Goal: Task Accomplishment & Management: Use online tool/utility

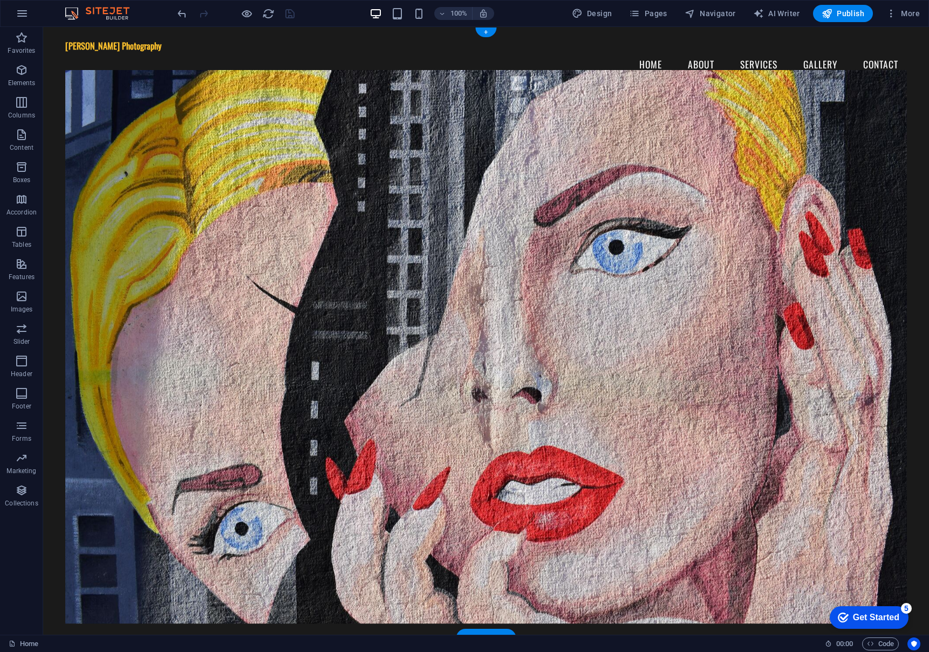
scroll to position [1, 0]
click at [20, 77] on span "Elements" at bounding box center [21, 77] width 43 height 26
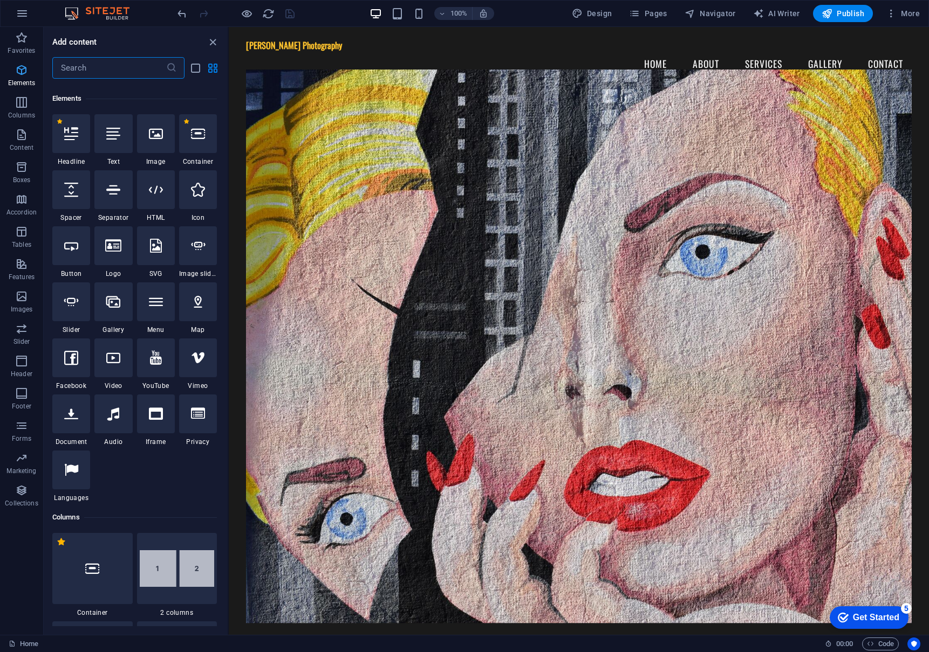
scroll to position [115, 0]
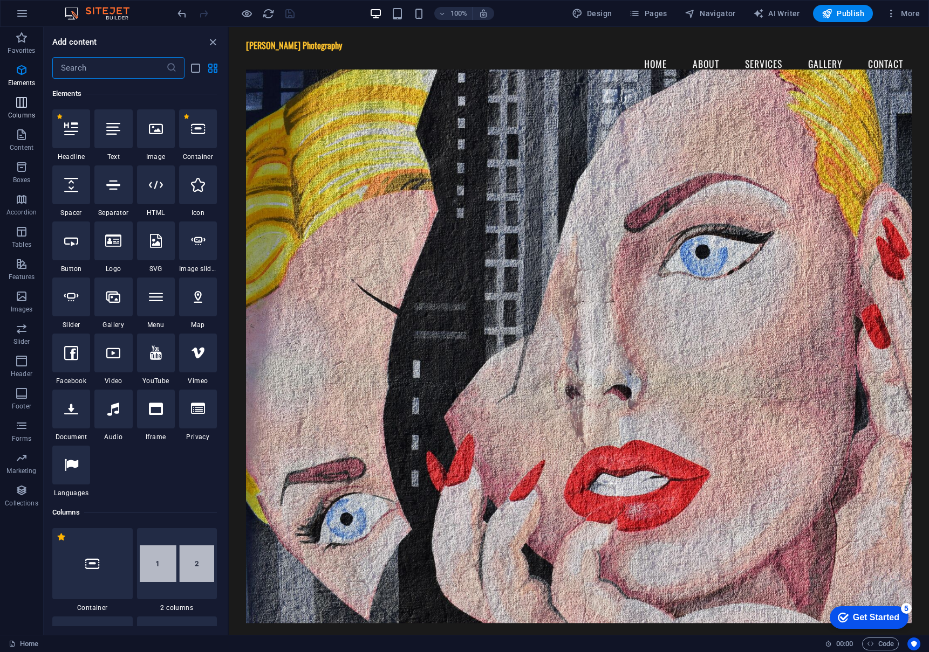
click at [18, 101] on icon "button" at bounding box center [21, 102] width 13 height 13
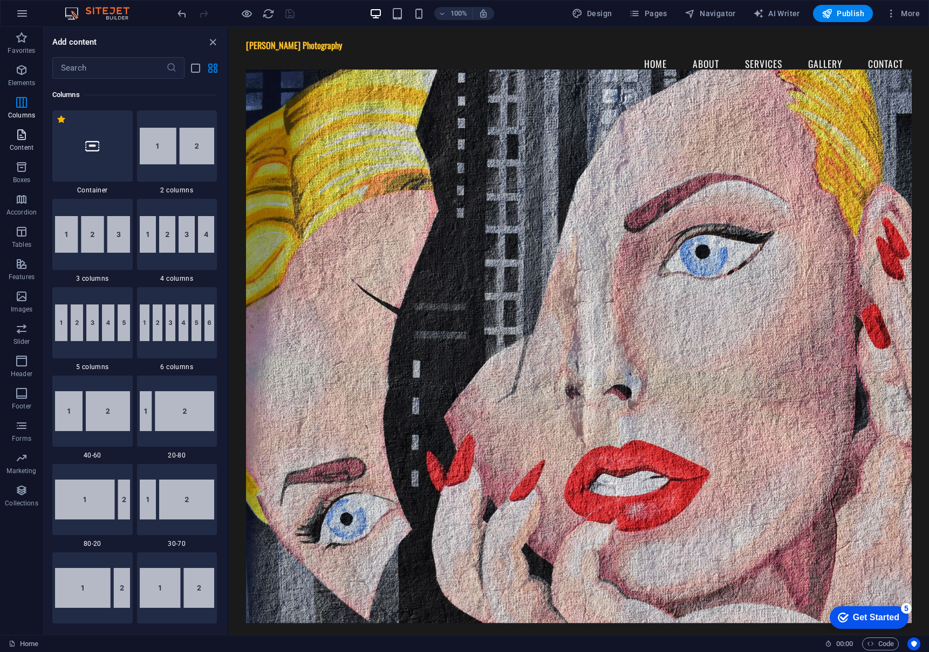
scroll to position [534, 0]
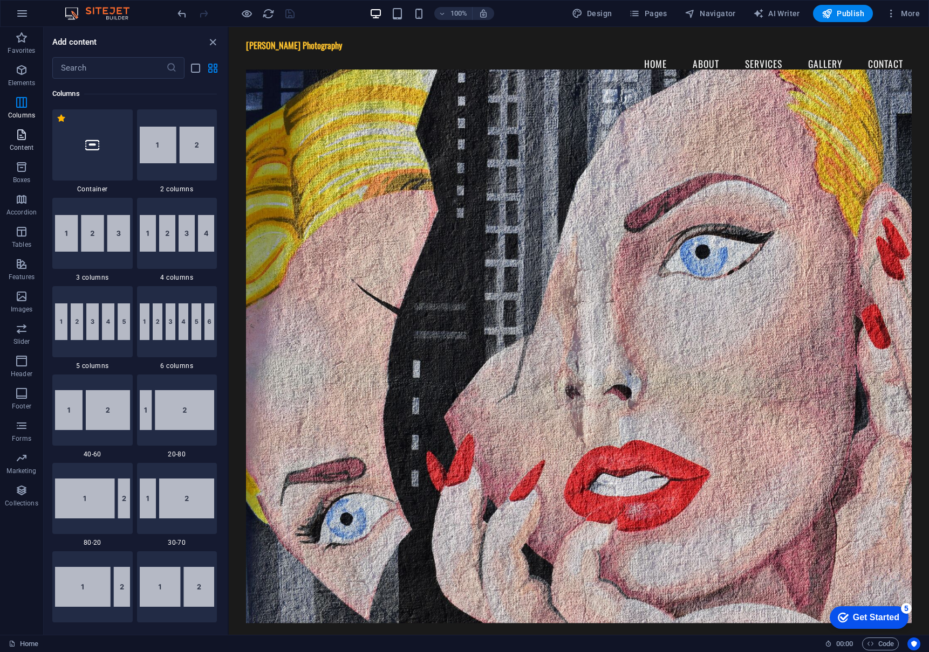
click at [23, 132] on icon "button" at bounding box center [21, 134] width 13 height 13
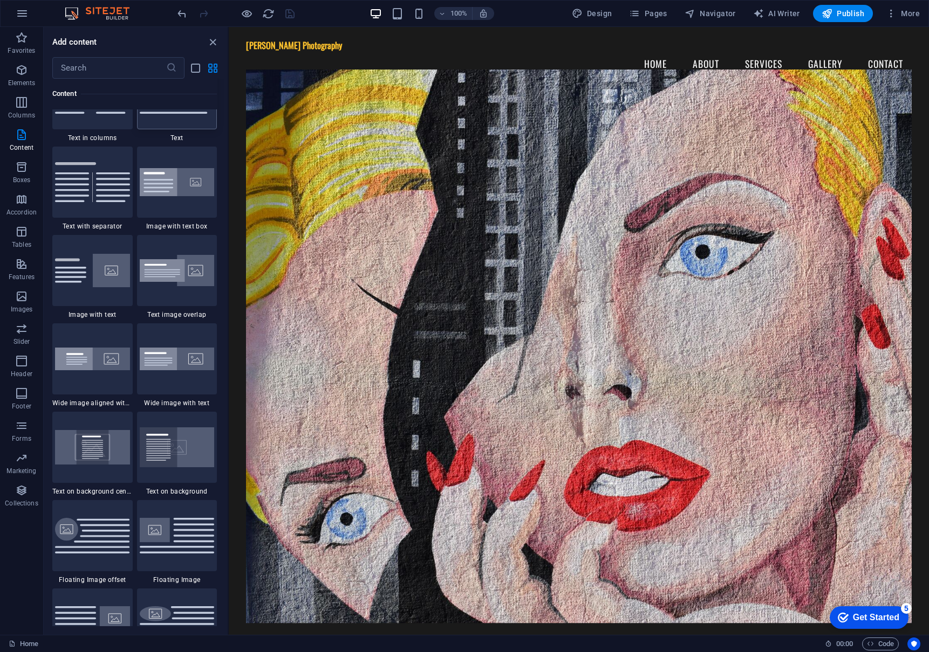
scroll to position [1941, 0]
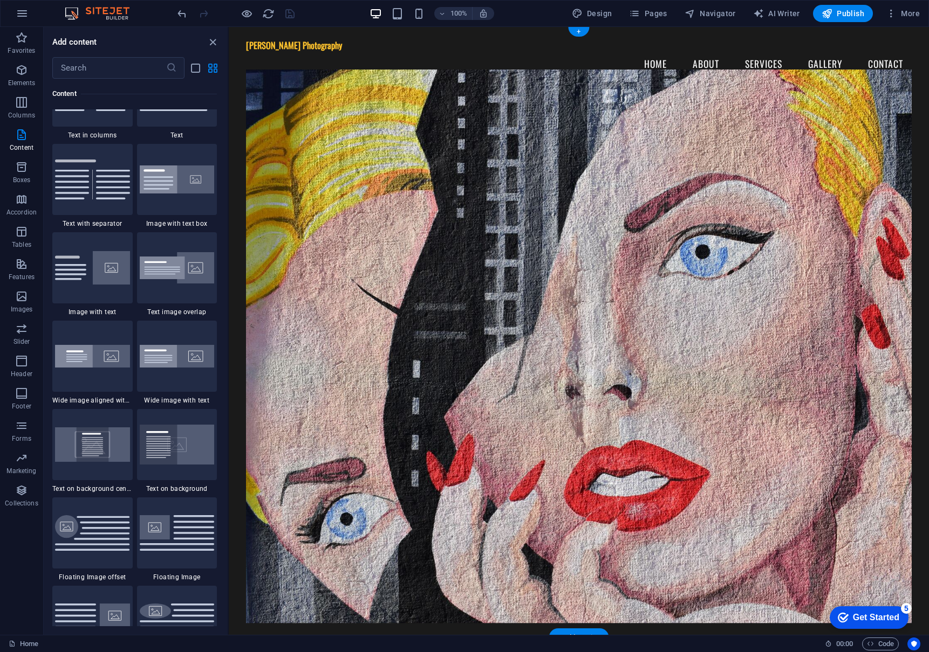
click at [535, 231] on figure at bounding box center [578, 347] width 665 height 554
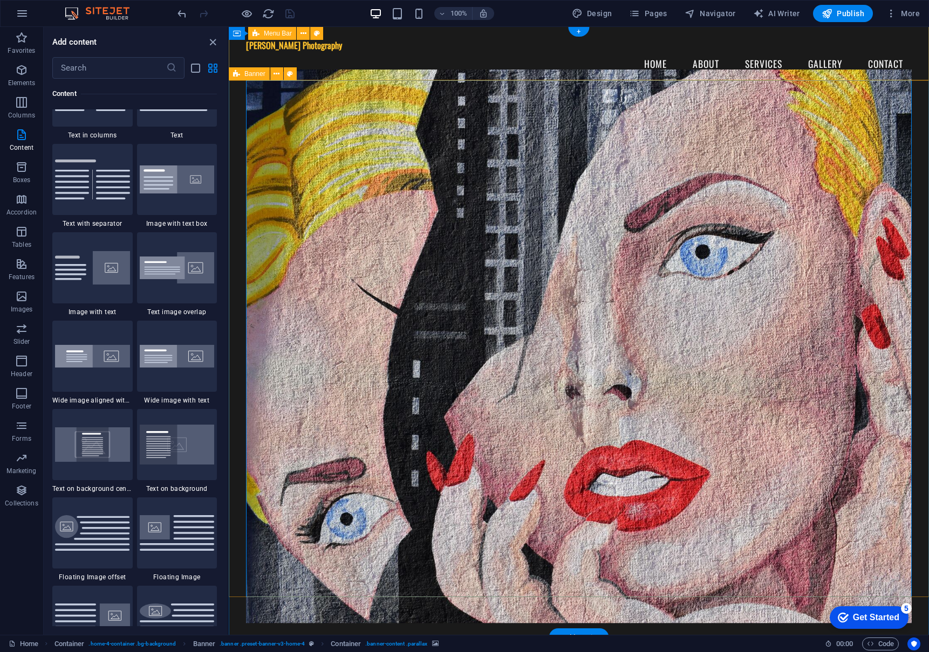
click at [252, 73] on span "Banner" at bounding box center [254, 74] width 21 height 6
click at [252, 72] on span "Banner" at bounding box center [254, 74] width 21 height 6
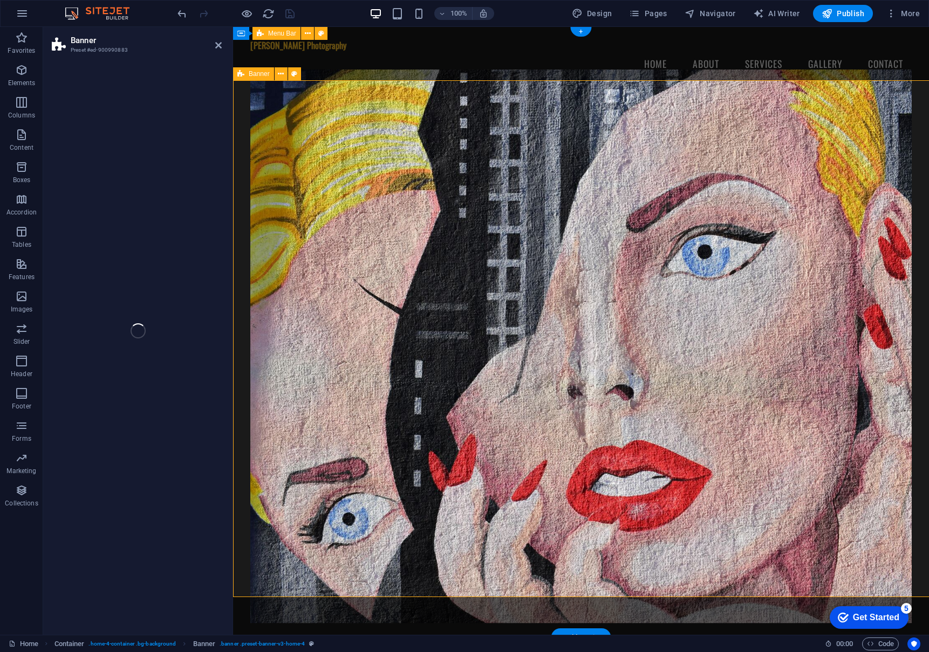
select select "vh"
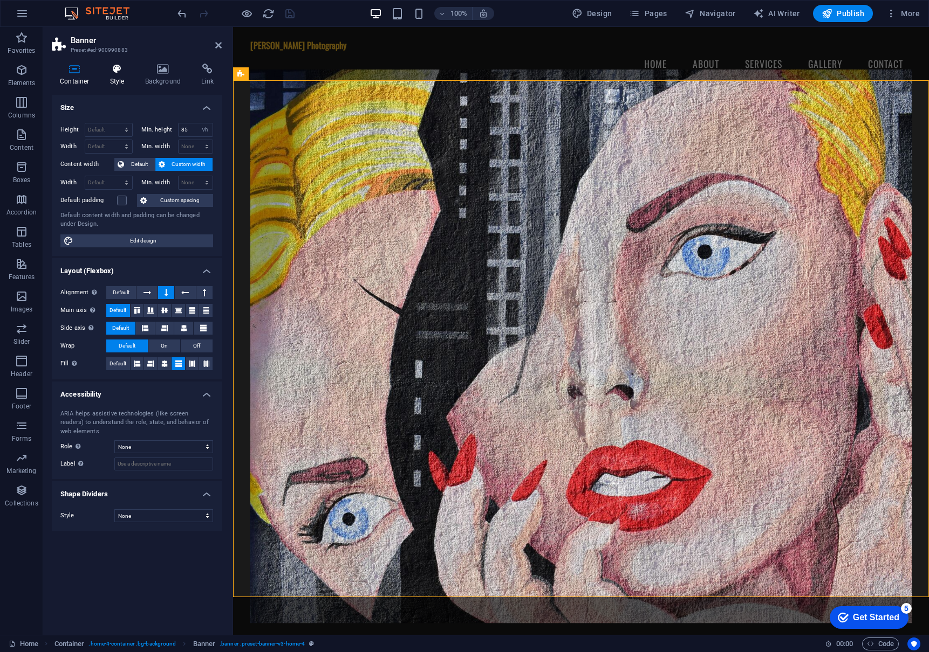
click at [130, 70] on icon at bounding box center [117, 69] width 31 height 11
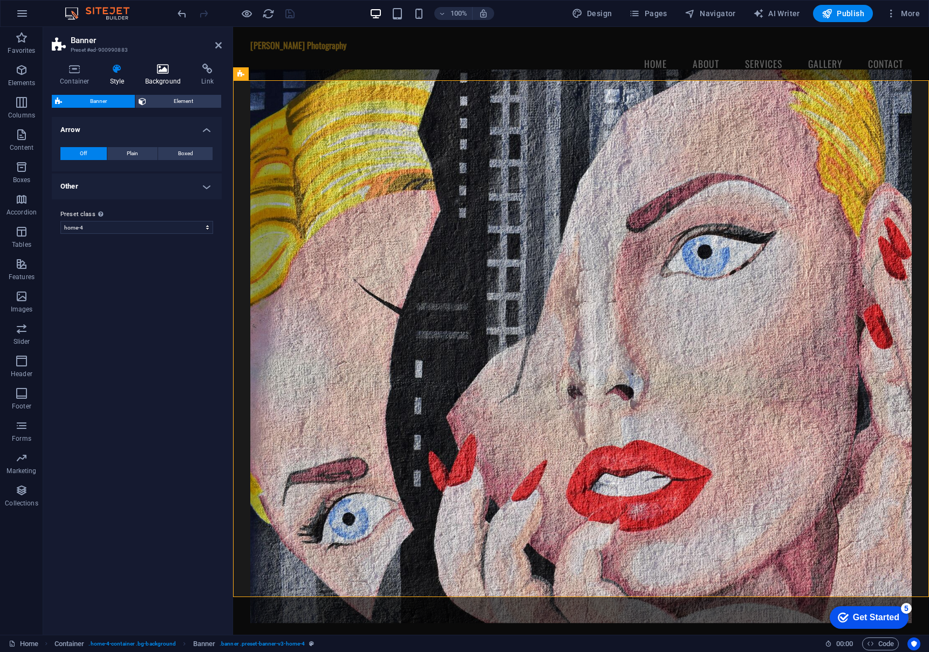
click at [159, 70] on icon at bounding box center [163, 69] width 52 height 11
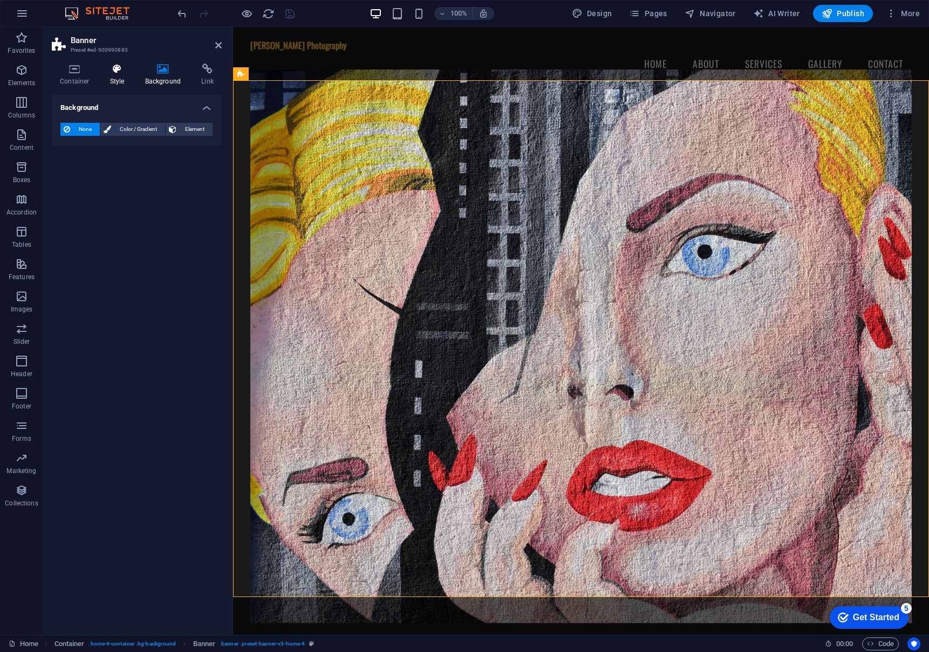
click at [118, 78] on h4 "Style" at bounding box center [119, 75] width 35 height 23
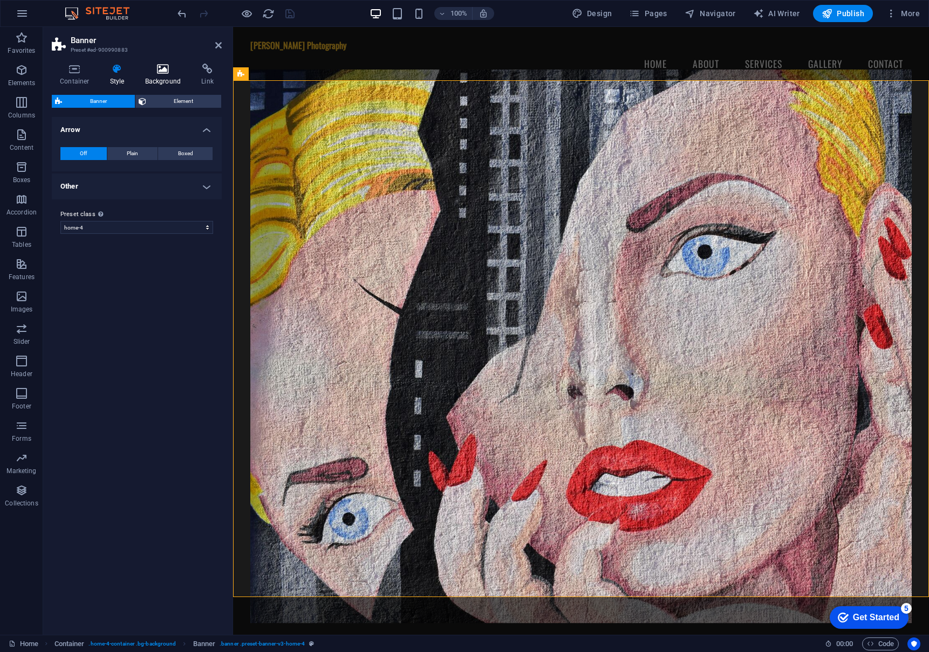
click at [168, 64] on icon at bounding box center [163, 69] width 52 height 11
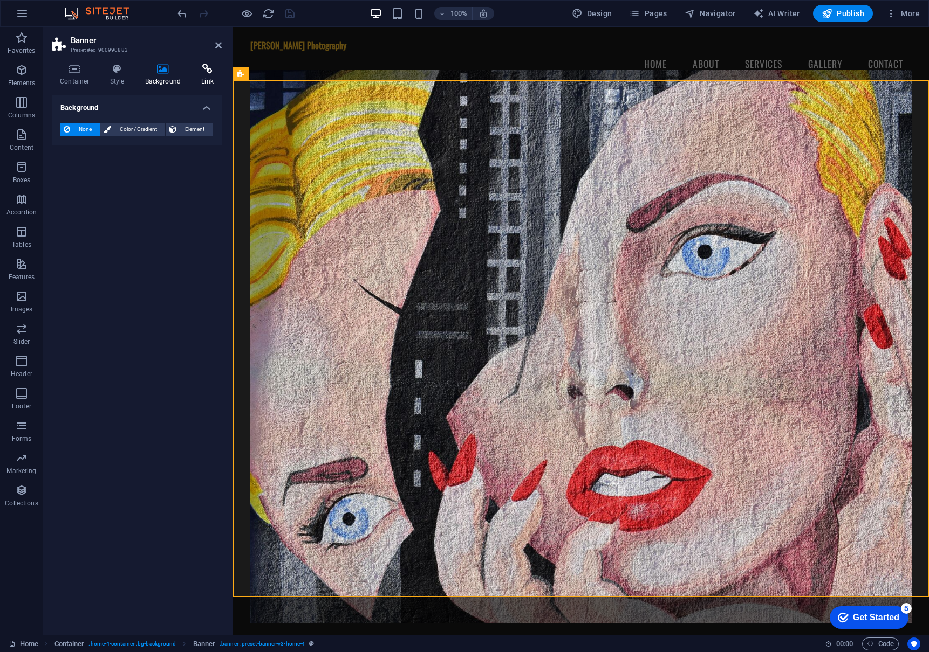
click at [196, 72] on icon at bounding box center [207, 69] width 29 height 11
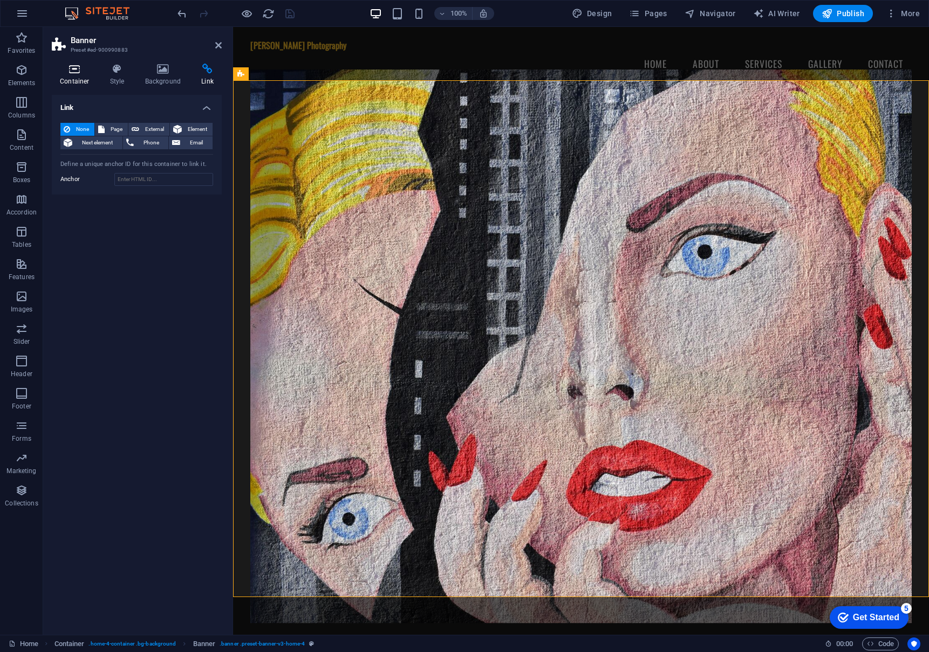
click at [73, 68] on icon at bounding box center [75, 69] width 46 height 11
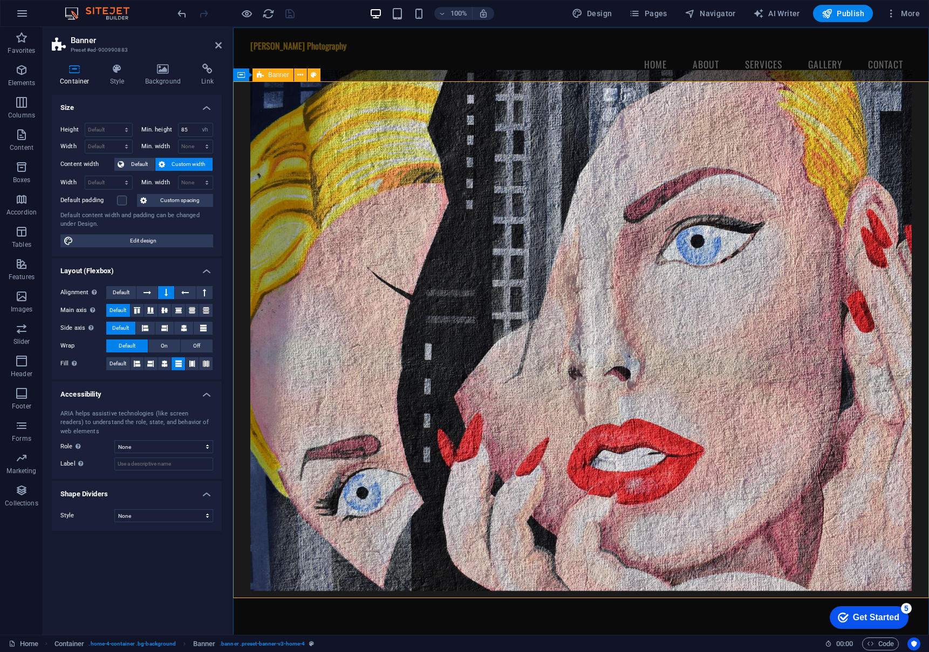
scroll to position [0, 0]
click at [180, 559] on div "Size Height Default px rem % vh vw Min. height 85 None px rem % vh vw Width Def…" at bounding box center [137, 361] width 170 height 532
click at [79, 73] on icon at bounding box center [75, 69] width 46 height 11
click at [9, 136] on span "Content" at bounding box center [21, 141] width 43 height 26
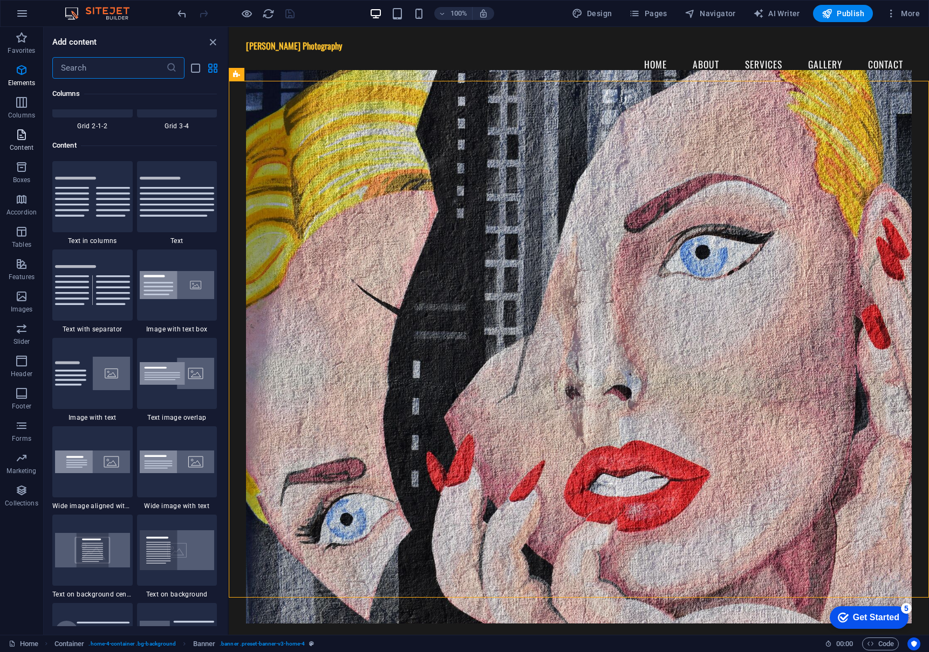
scroll to position [1887, 0]
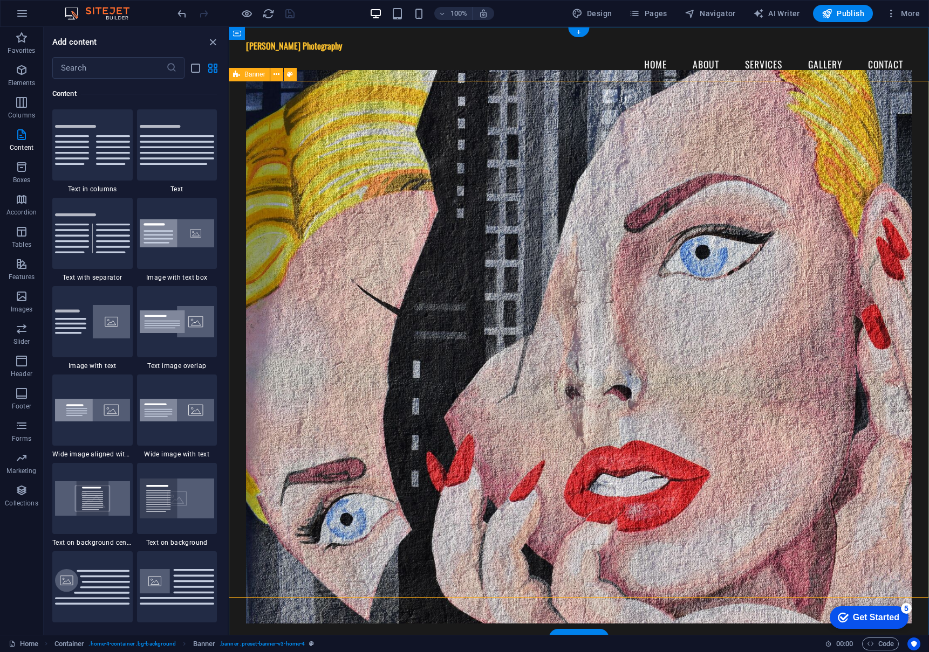
click at [490, 162] on figure at bounding box center [578, 347] width 665 height 554
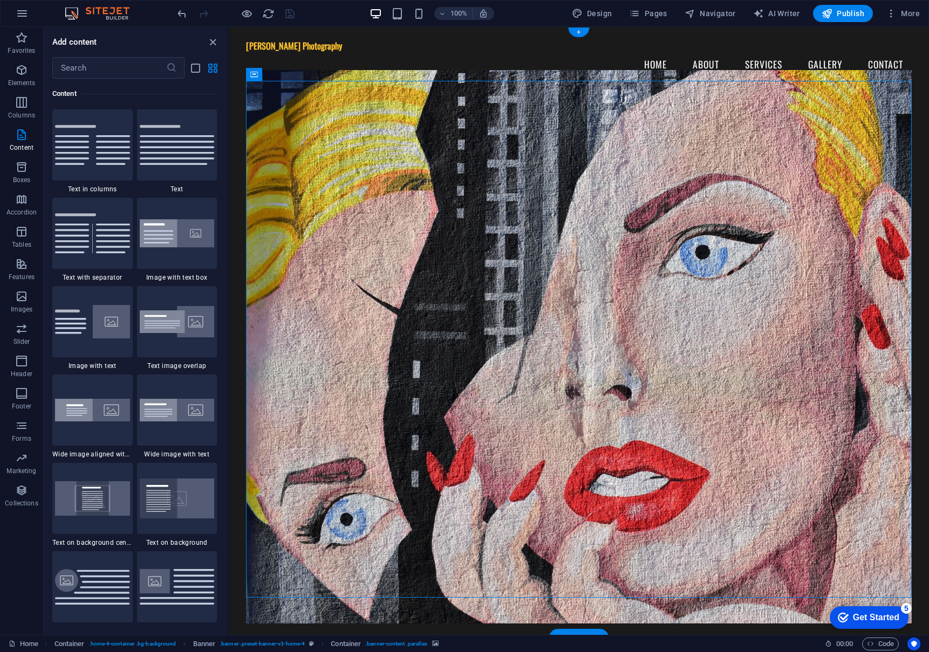
click at [479, 439] on figure at bounding box center [578, 347] width 665 height 554
click at [309, 107] on figure at bounding box center [578, 347] width 665 height 554
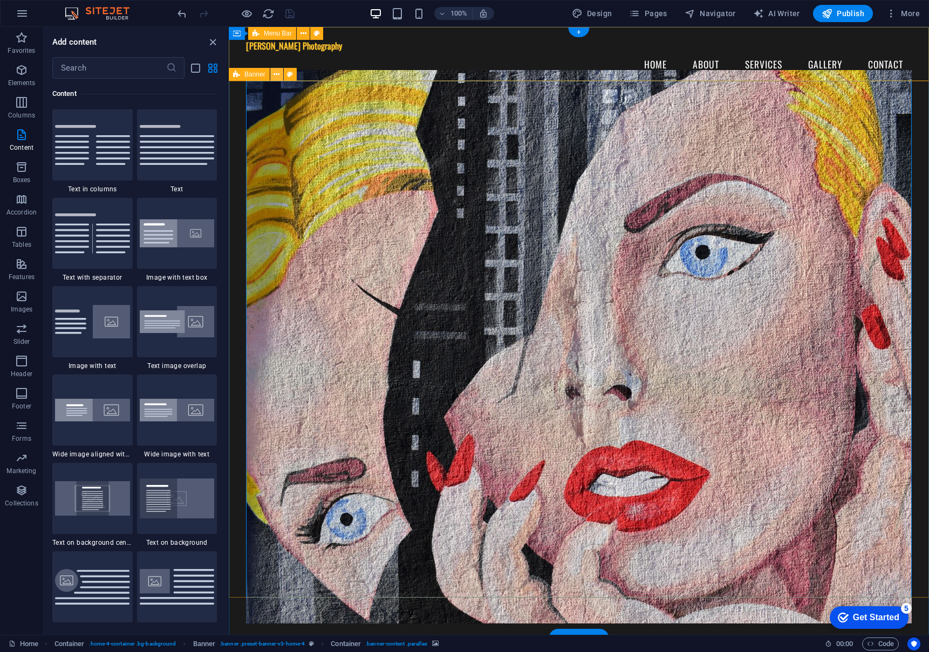
click at [274, 74] on icon at bounding box center [276, 74] width 6 height 11
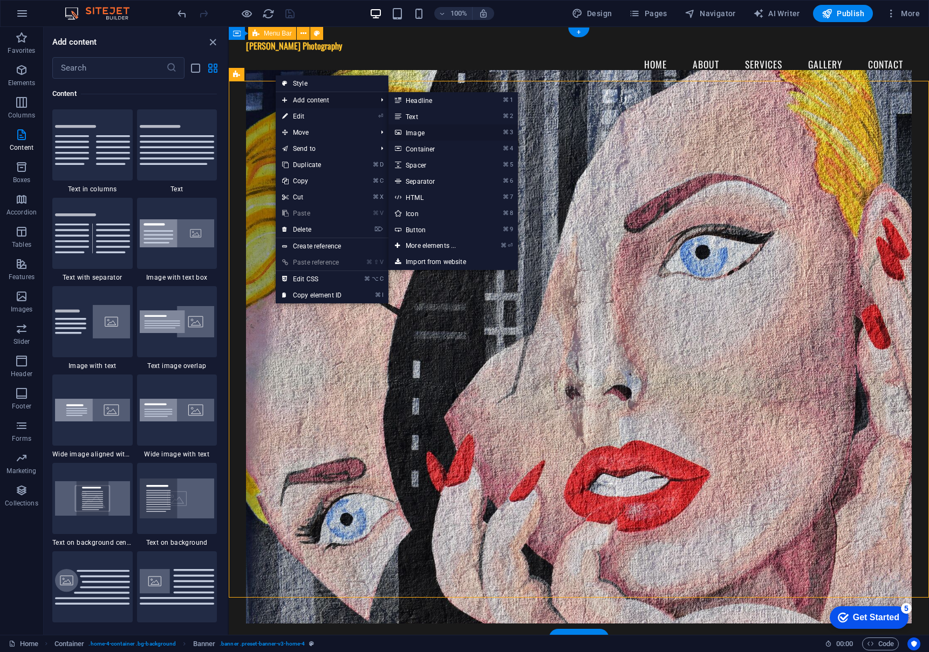
click at [460, 138] on link "⌘ 3 Image" at bounding box center [432, 133] width 89 height 16
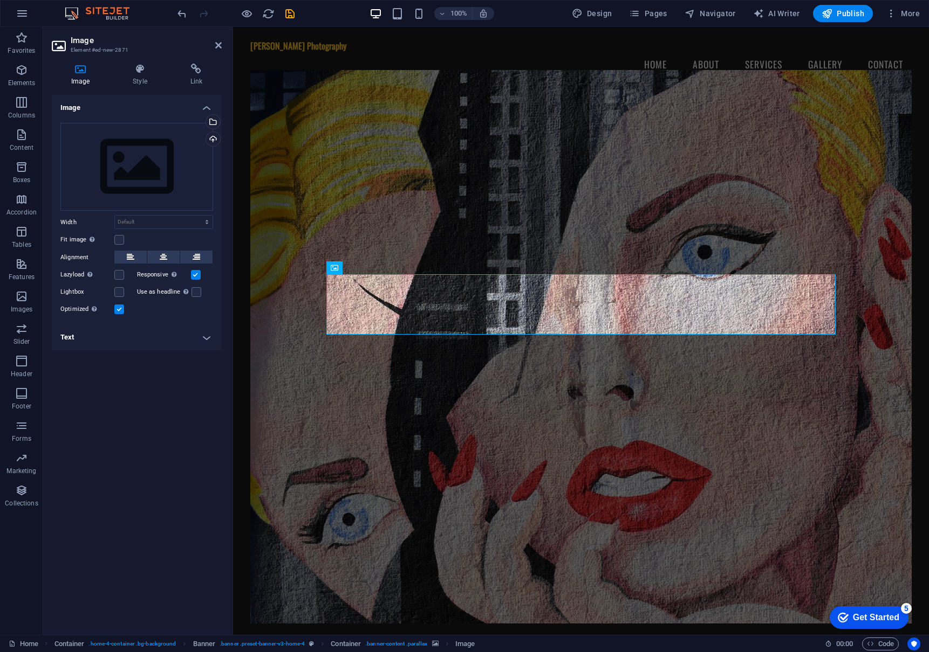
click at [445, 196] on figure at bounding box center [580, 347] width 661 height 554
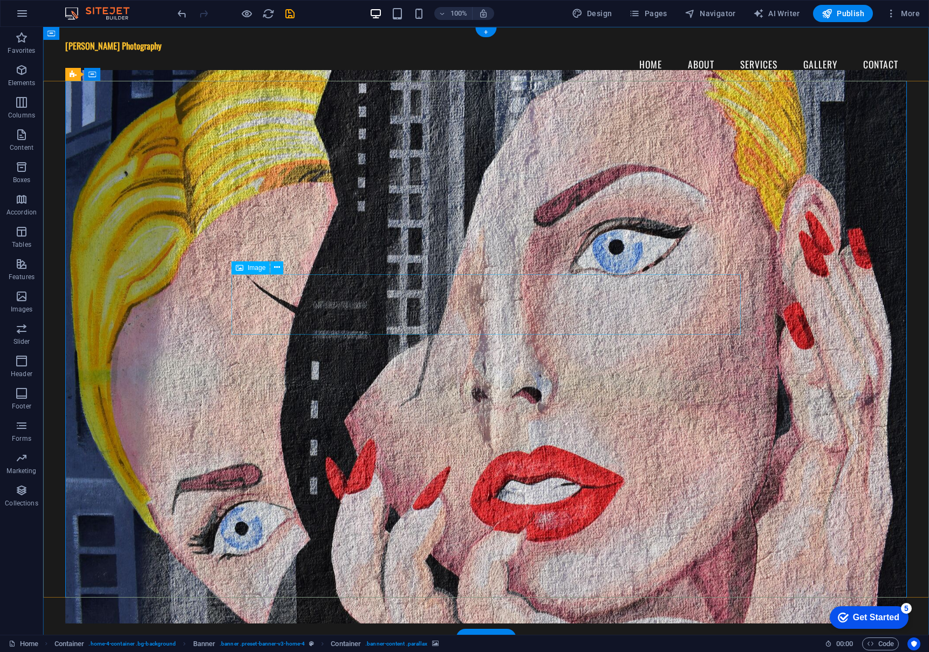
click at [273, 267] on button at bounding box center [276, 268] width 13 height 13
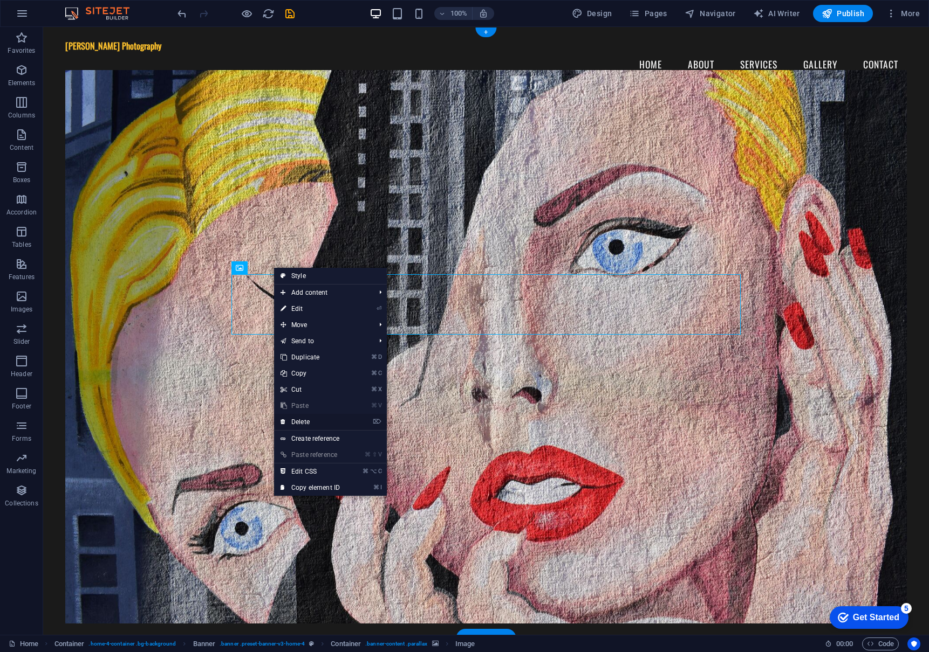
click at [374, 423] on li "⌦ Delete" at bounding box center [330, 422] width 113 height 17
click at [304, 421] on link "⌦ Delete" at bounding box center [310, 422] width 72 height 16
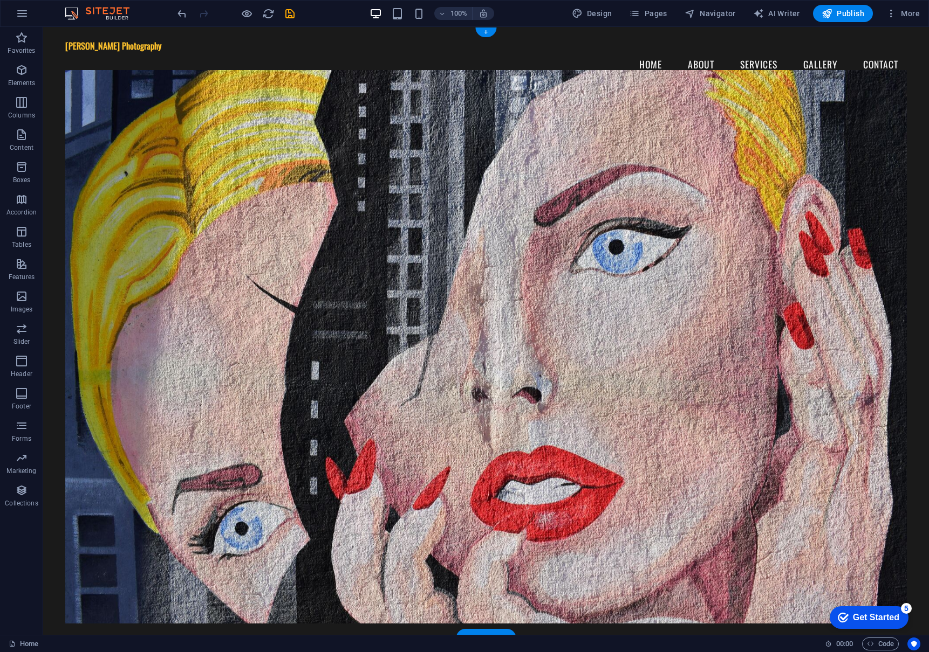
click at [93, 101] on figure at bounding box center [485, 347] width 841 height 554
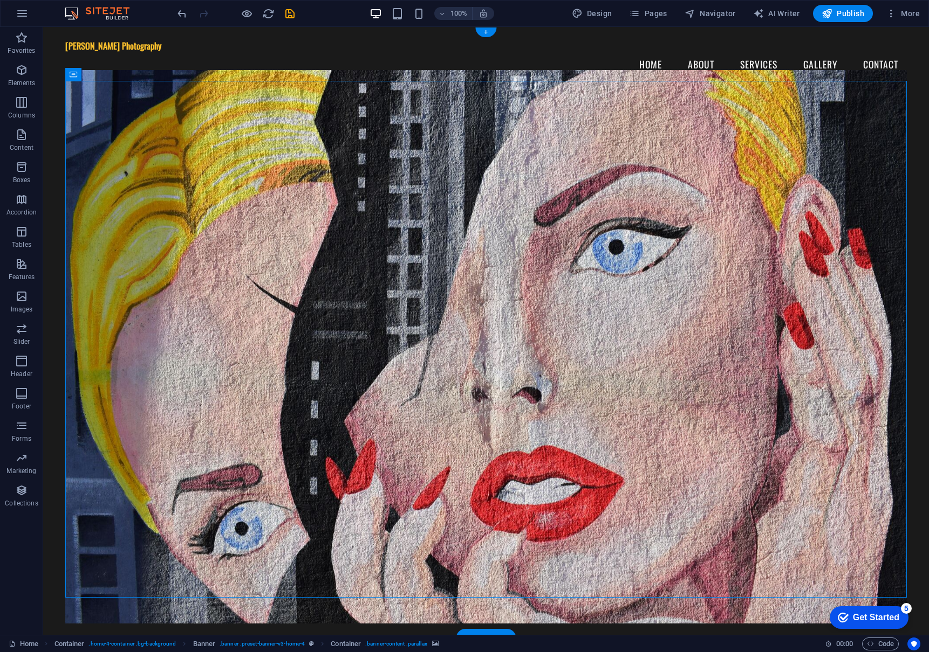
click at [93, 101] on figure at bounding box center [485, 347] width 841 height 554
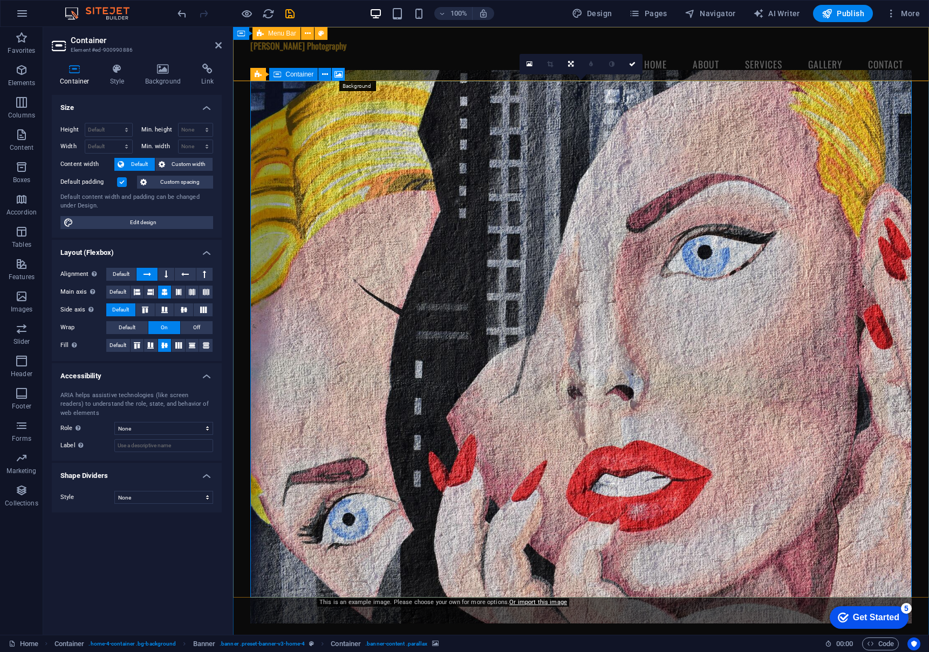
click at [339, 73] on icon at bounding box center [338, 74] width 8 height 11
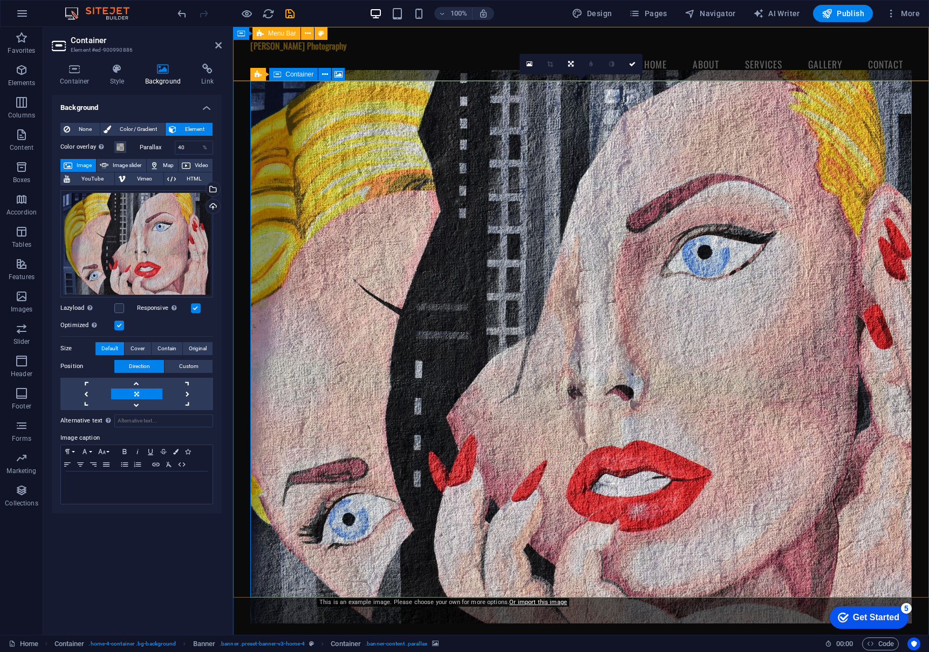
drag, startPoint x: 339, startPoint y: 73, endPoint x: 347, endPoint y: 78, distance: 9.4
click at [339, 73] on icon at bounding box center [338, 74] width 8 height 11
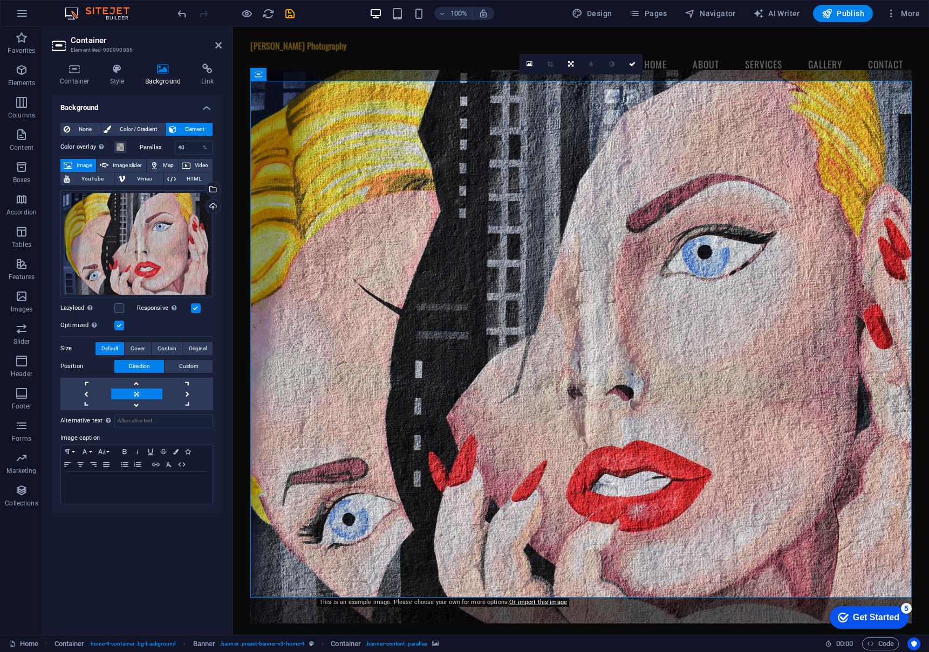
click at [553, 221] on figure at bounding box center [580, 347] width 661 height 554
drag, startPoint x: 480, startPoint y: 233, endPoint x: 1072, endPoint y: 585, distance: 688.1
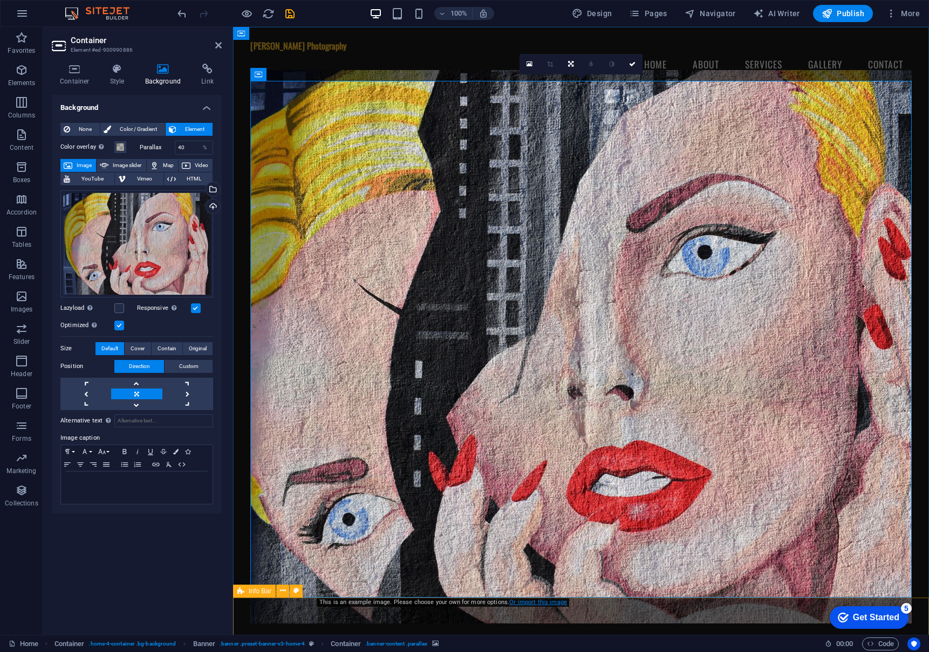
click at [537, 603] on link "Or import this image" at bounding box center [538, 602] width 58 height 7
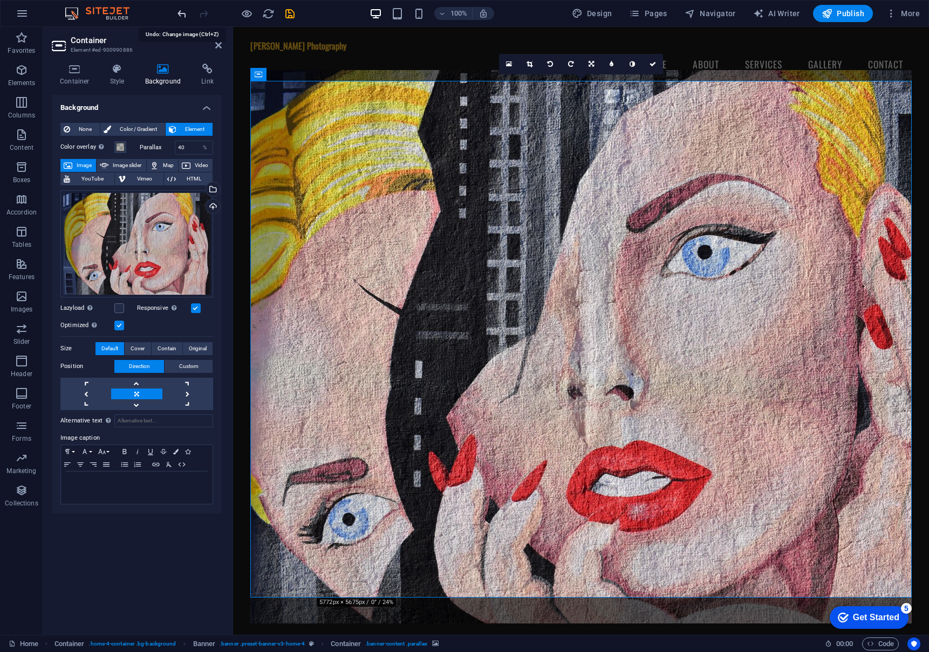
click at [182, 17] on icon "undo" at bounding box center [182, 14] width 12 height 12
click at [611, 302] on figure at bounding box center [580, 347] width 661 height 554
click at [441, 196] on figure at bounding box center [580, 347] width 661 height 554
click at [130, 167] on span "Image slider" at bounding box center [127, 165] width 31 height 13
select select "ms"
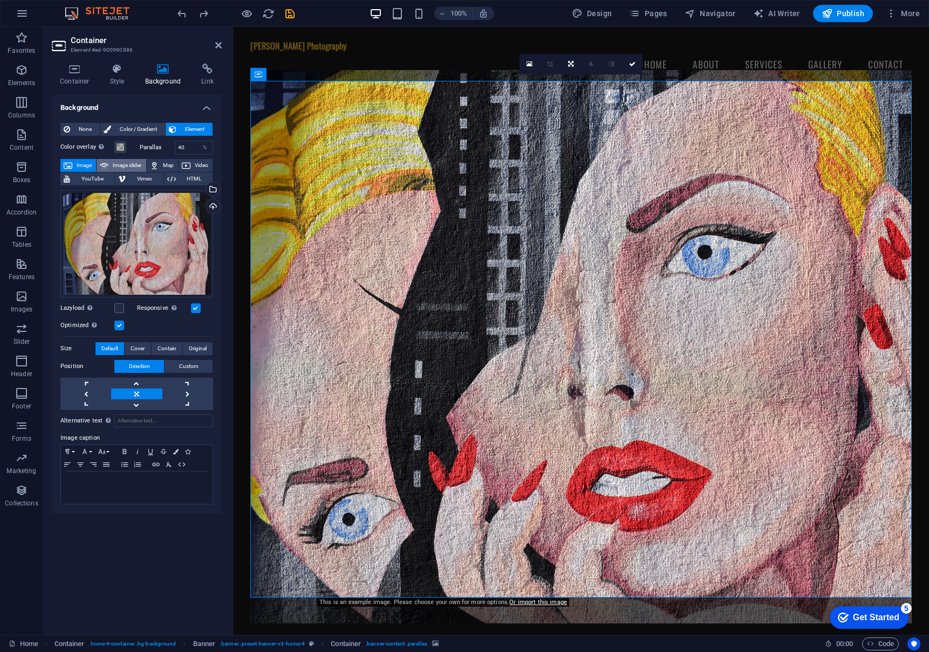
select select "s"
select select "progressive"
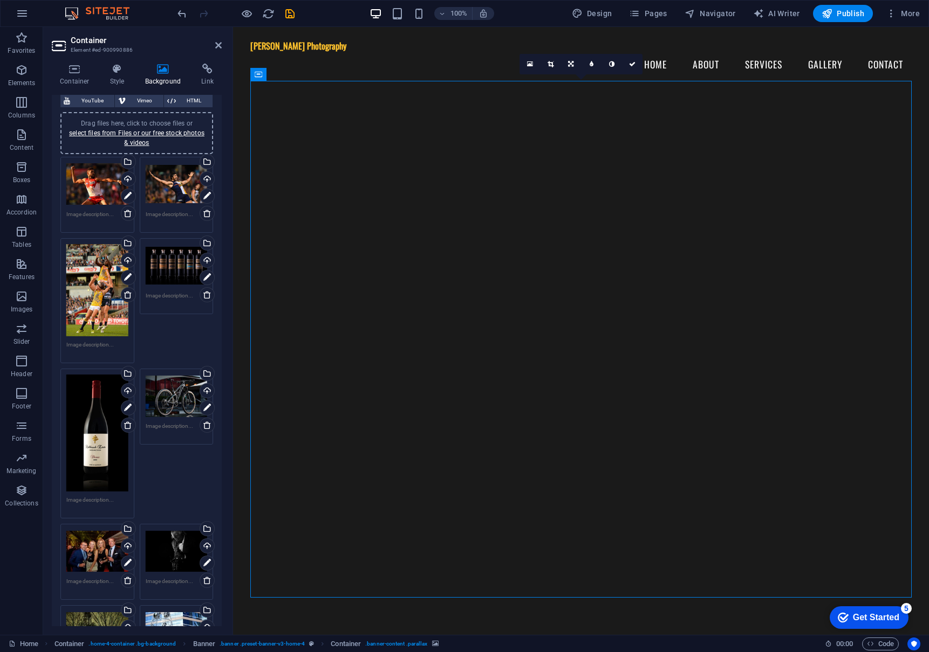
scroll to position [98, 0]
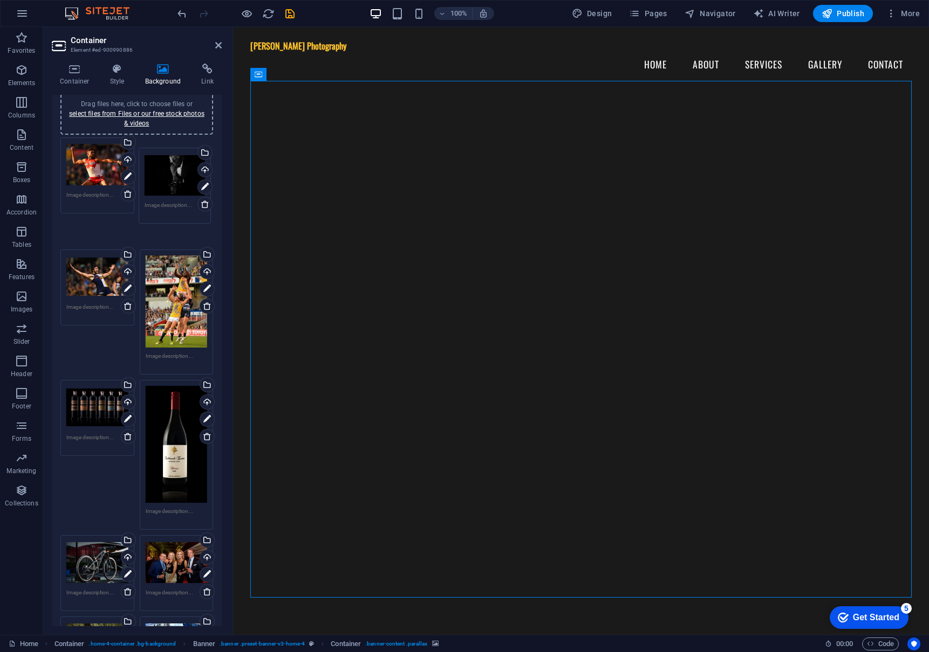
drag, startPoint x: 162, startPoint y: 516, endPoint x: 167, endPoint y: 168, distance: 347.3
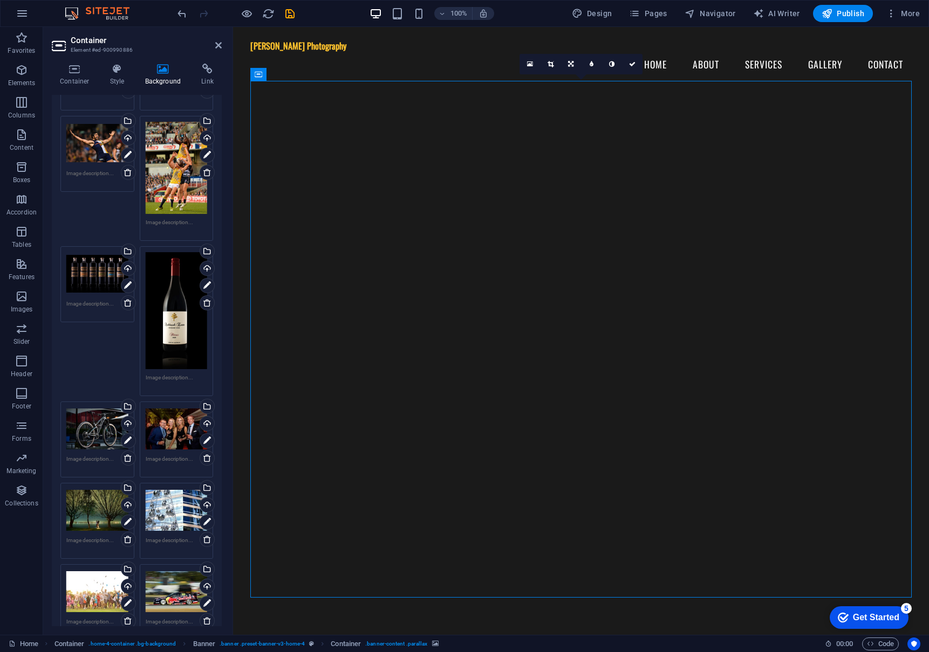
scroll to position [222, 0]
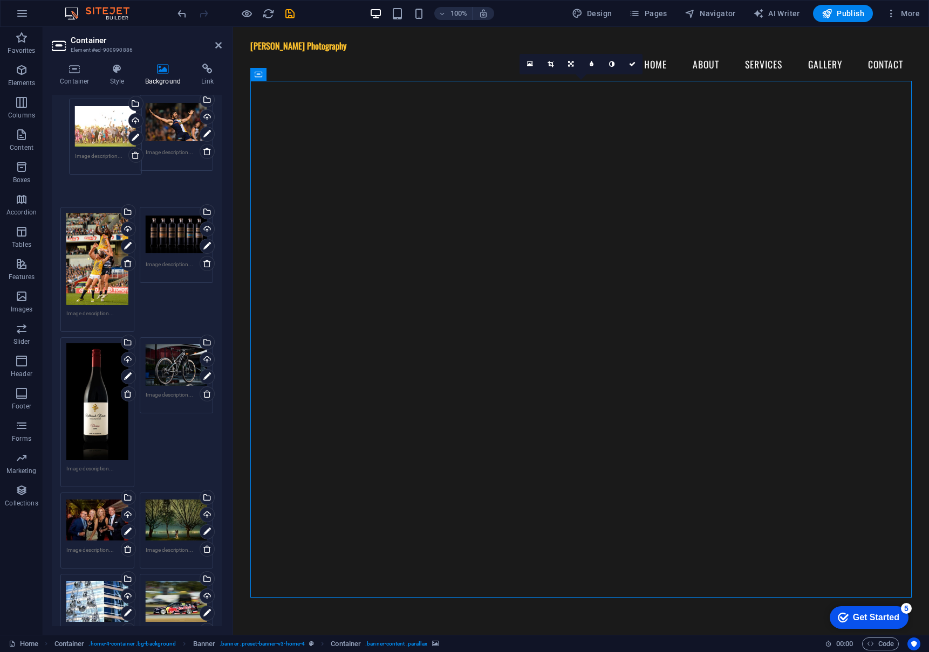
drag, startPoint x: 89, startPoint y: 568, endPoint x: 98, endPoint y: 127, distance: 441.2
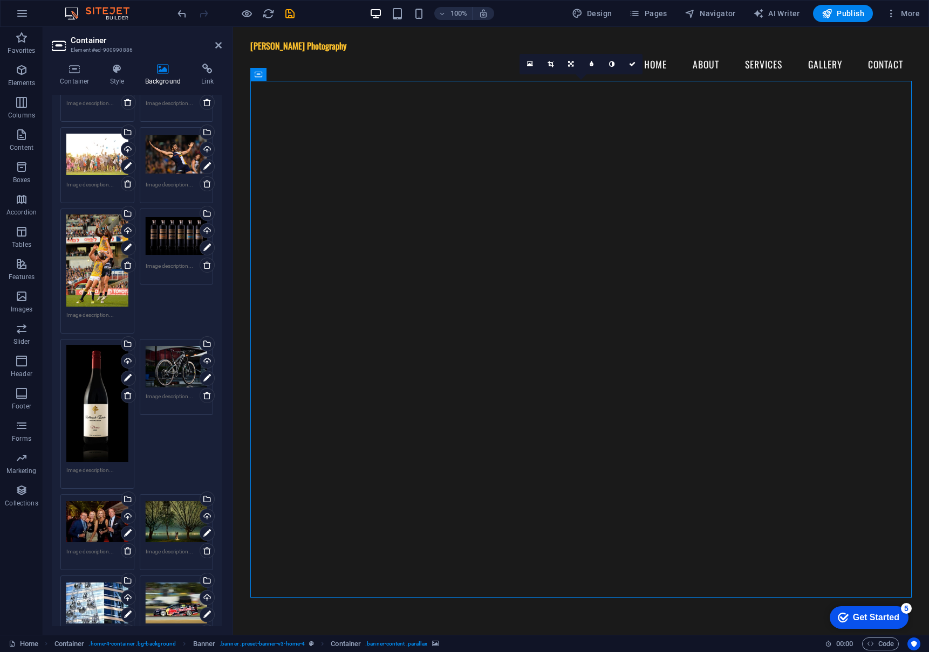
scroll to position [188, 0]
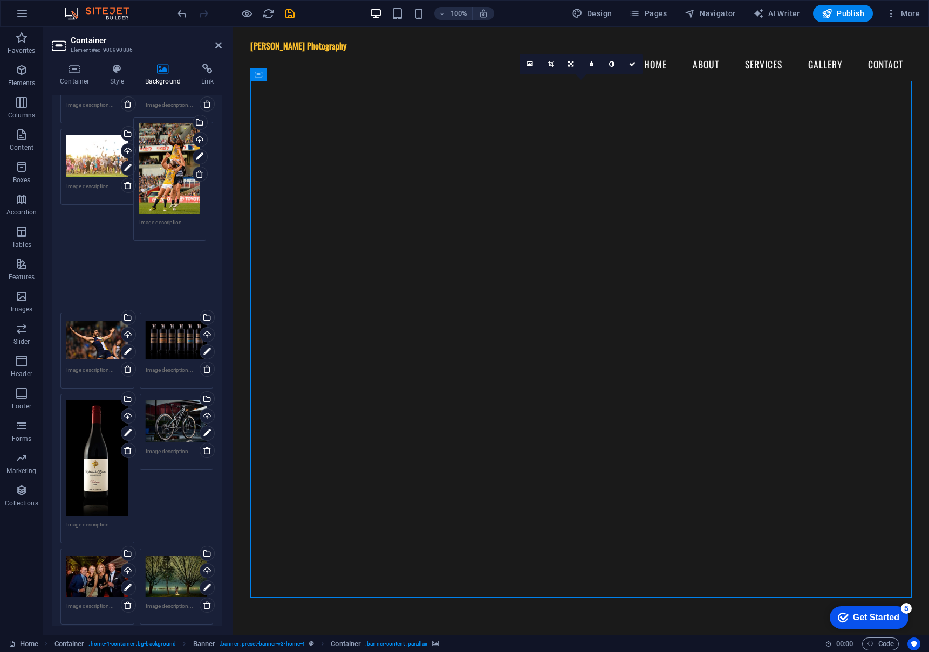
drag, startPoint x: 89, startPoint y: 261, endPoint x: 162, endPoint y: 168, distance: 117.9
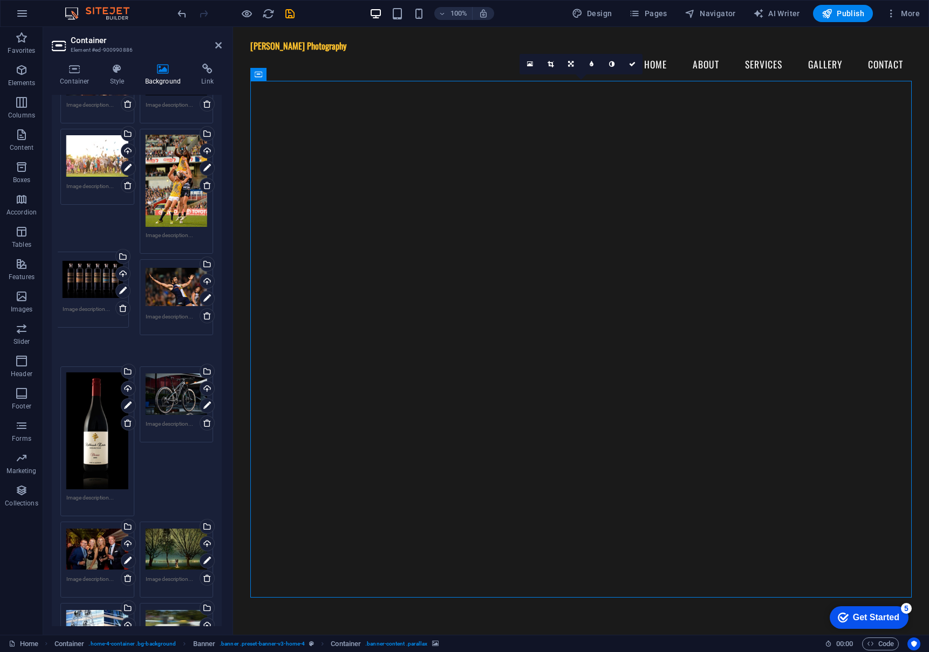
drag, startPoint x: 167, startPoint y: 273, endPoint x: 89, endPoint y: 271, distance: 77.7
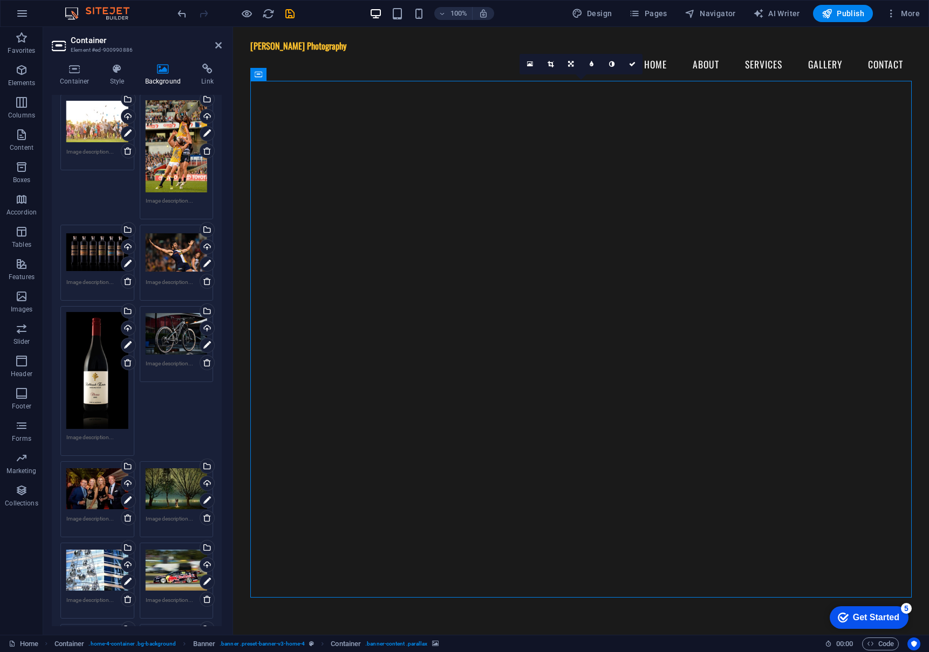
scroll to position [223, 0]
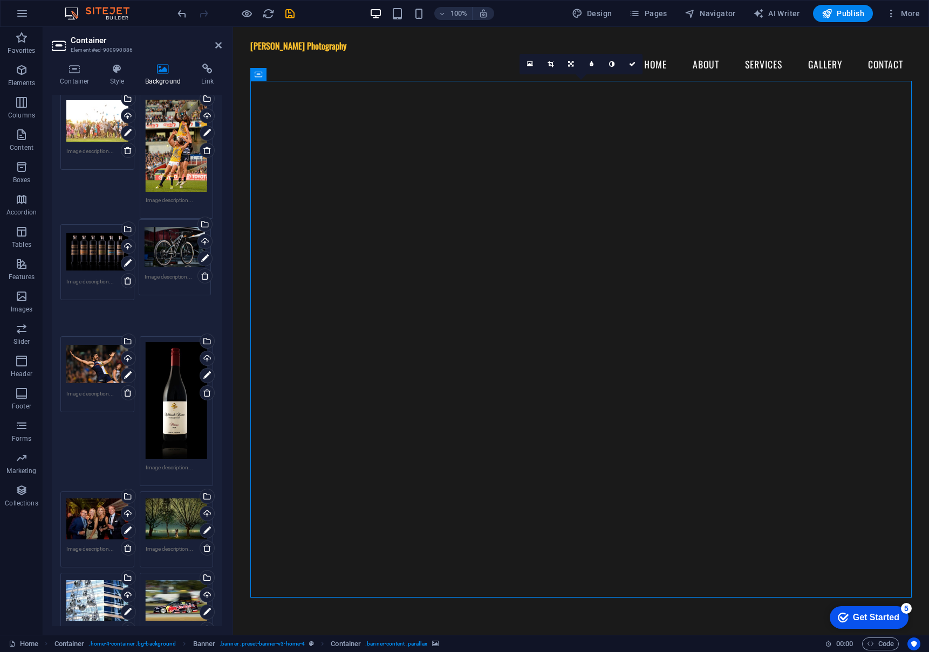
drag, startPoint x: 171, startPoint y: 345, endPoint x: 171, endPoint y: 263, distance: 82.5
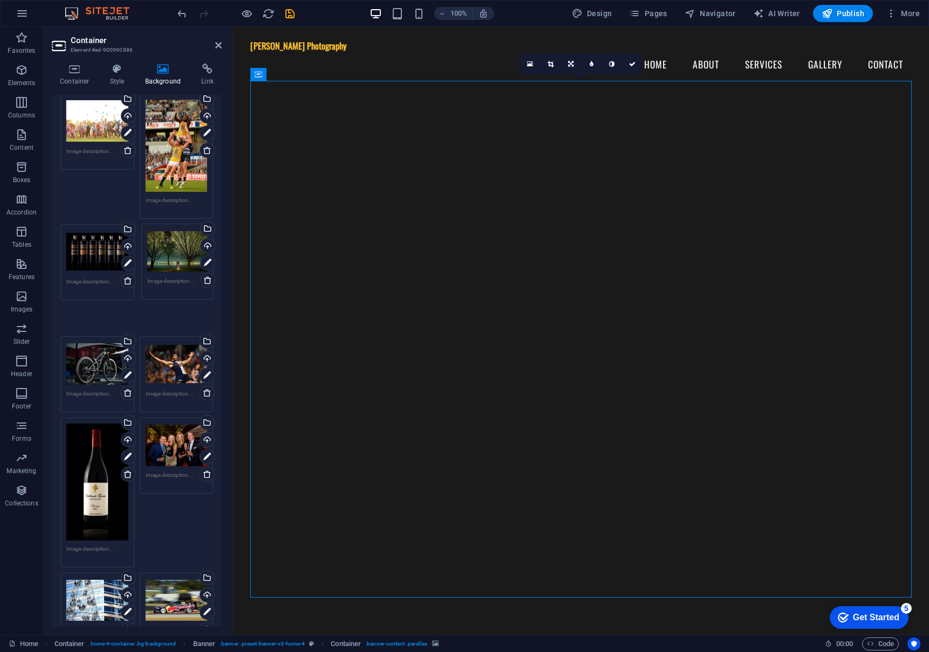
drag, startPoint x: 167, startPoint y: 482, endPoint x: 170, endPoint y: 248, distance: 233.5
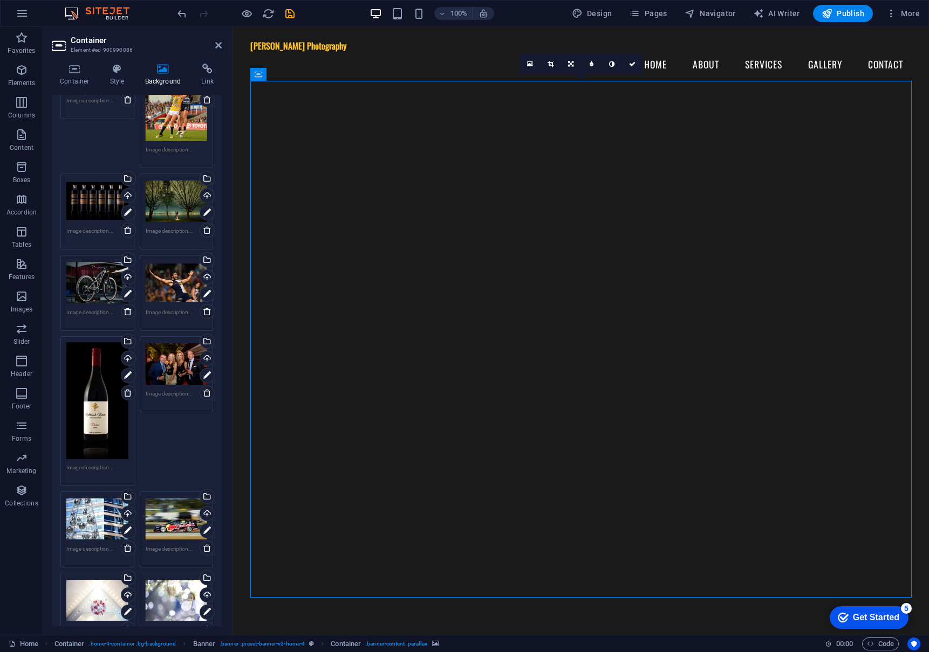
scroll to position [317, 0]
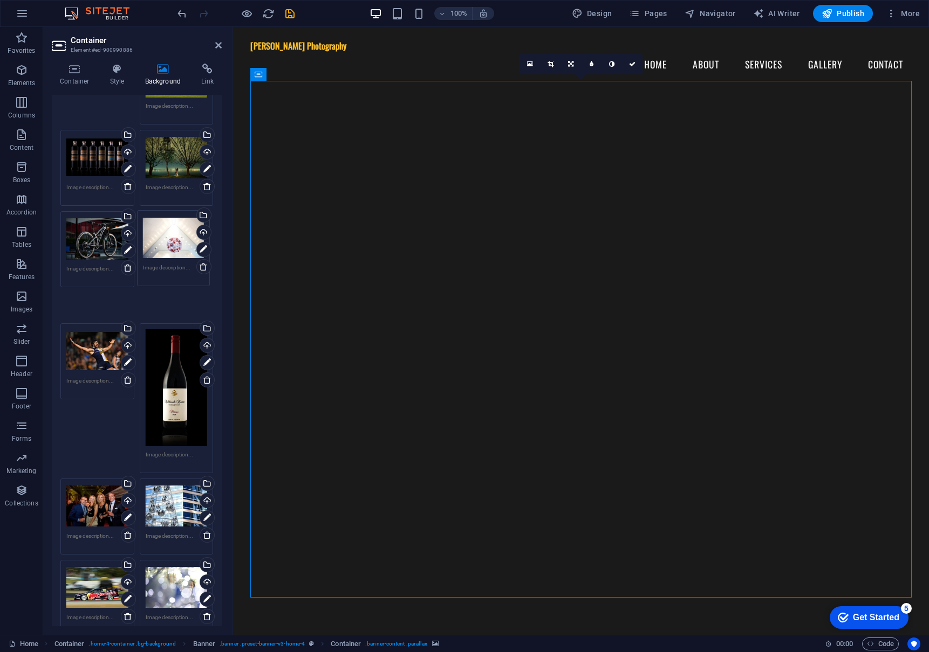
drag, startPoint x: 91, startPoint y: 542, endPoint x: 166, endPoint y: 229, distance: 322.3
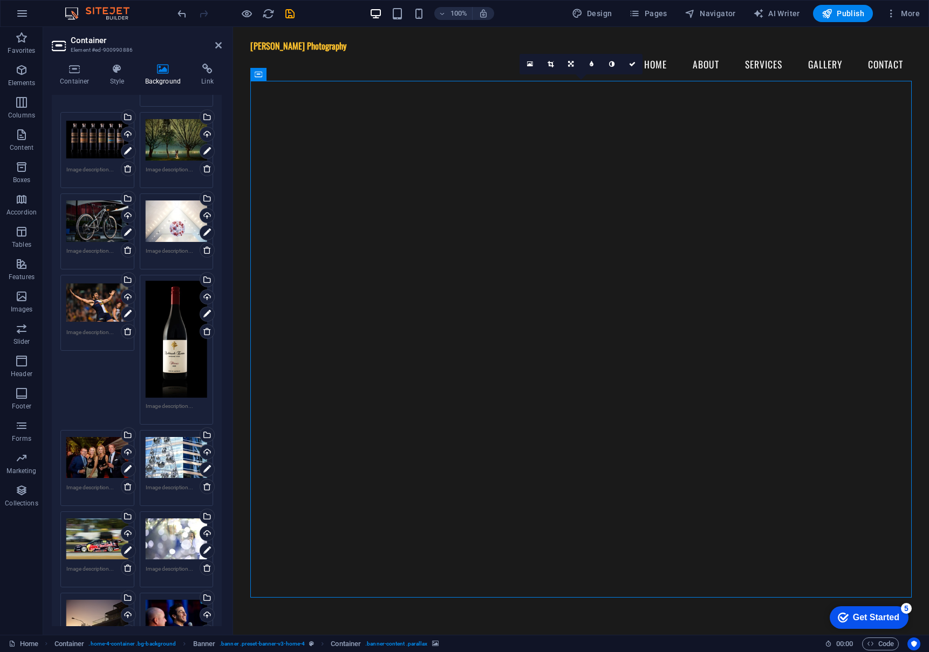
scroll to position [340, 0]
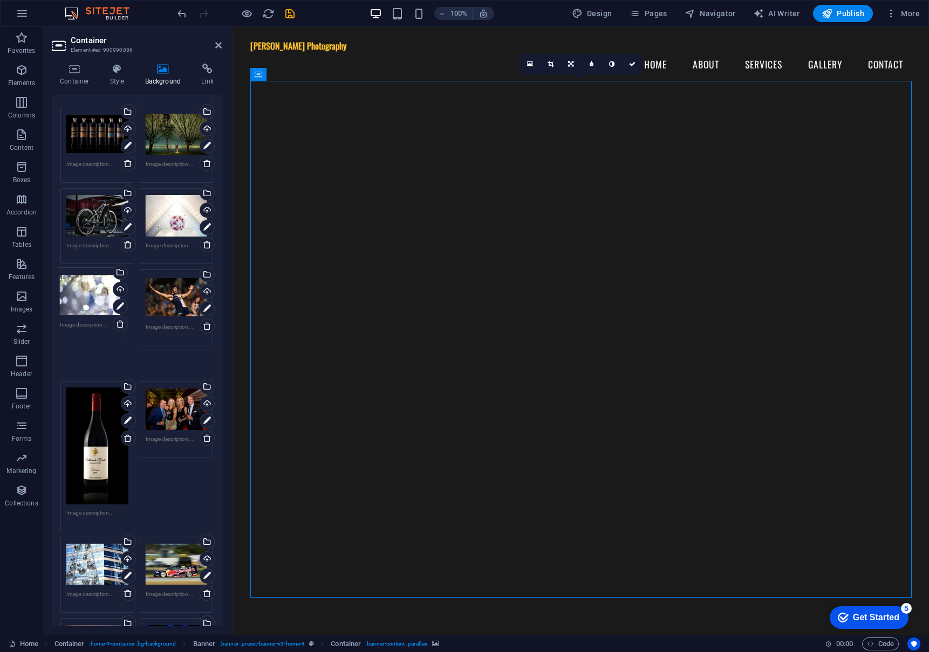
drag, startPoint x: 182, startPoint y: 531, endPoint x: 97, endPoint y: 298, distance: 247.5
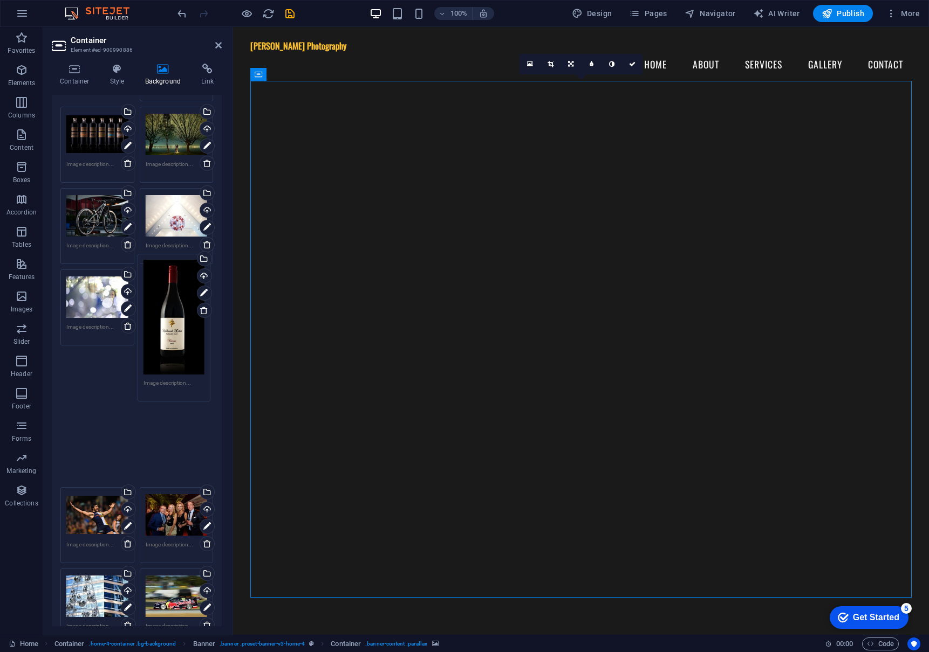
drag, startPoint x: 107, startPoint y: 391, endPoint x: 180, endPoint y: 307, distance: 111.7
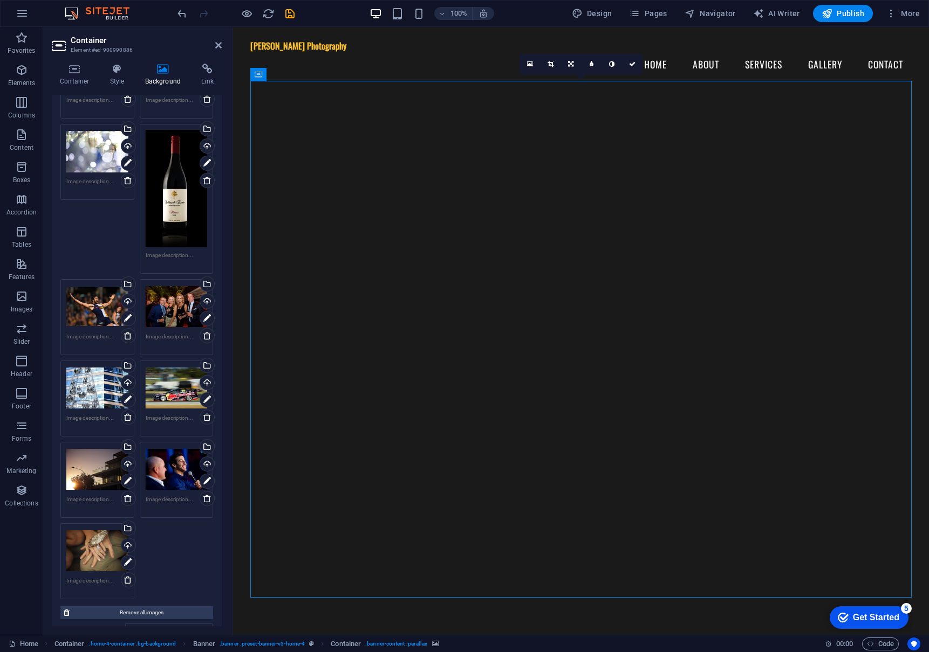
scroll to position [487, 0]
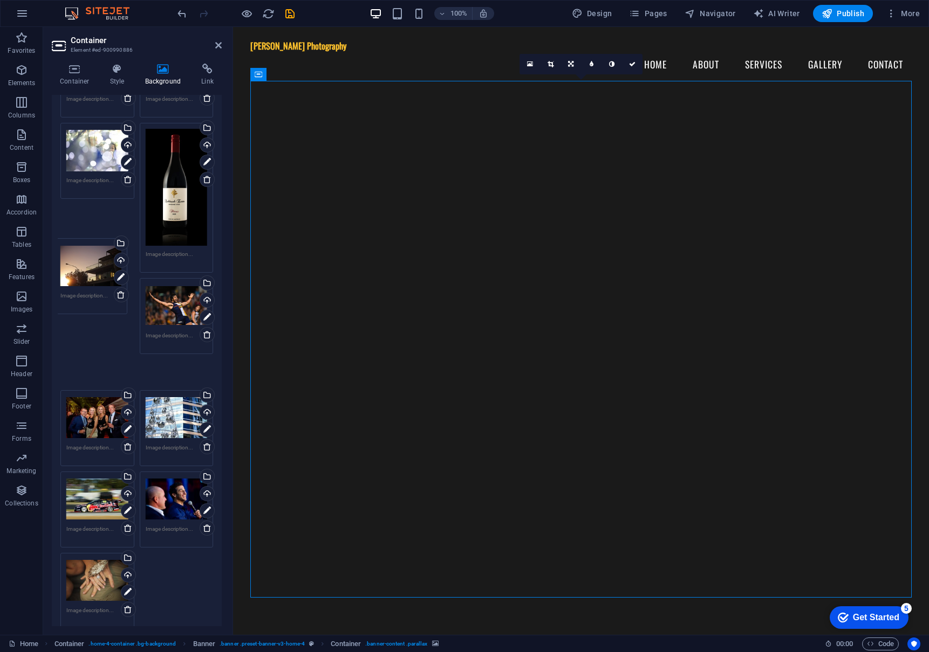
drag, startPoint x: 95, startPoint y: 476, endPoint x: 89, endPoint y: 277, distance: 199.1
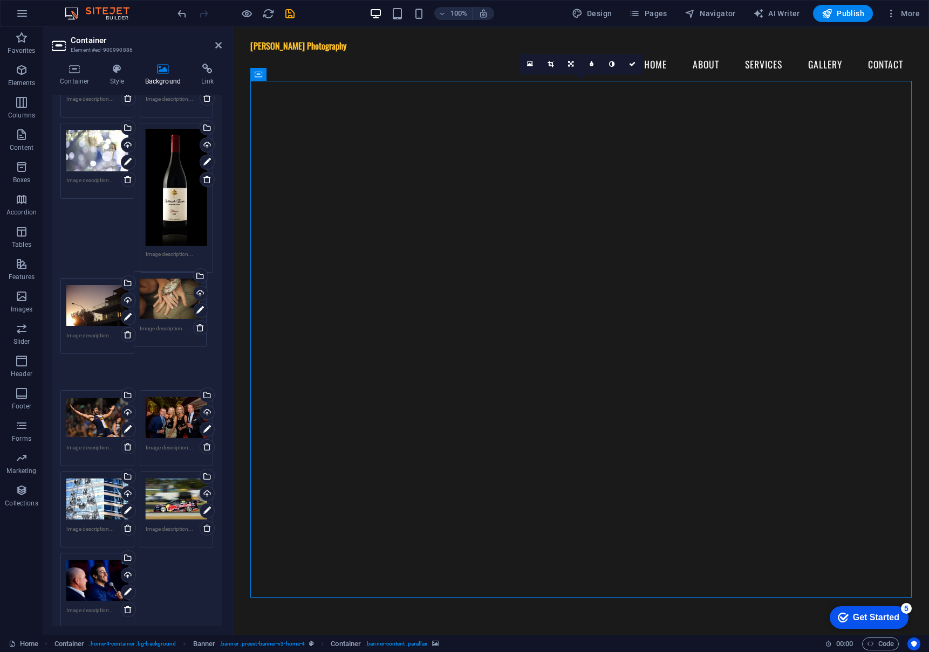
drag, startPoint x: 91, startPoint y: 537, endPoint x: 164, endPoint y: 290, distance: 257.6
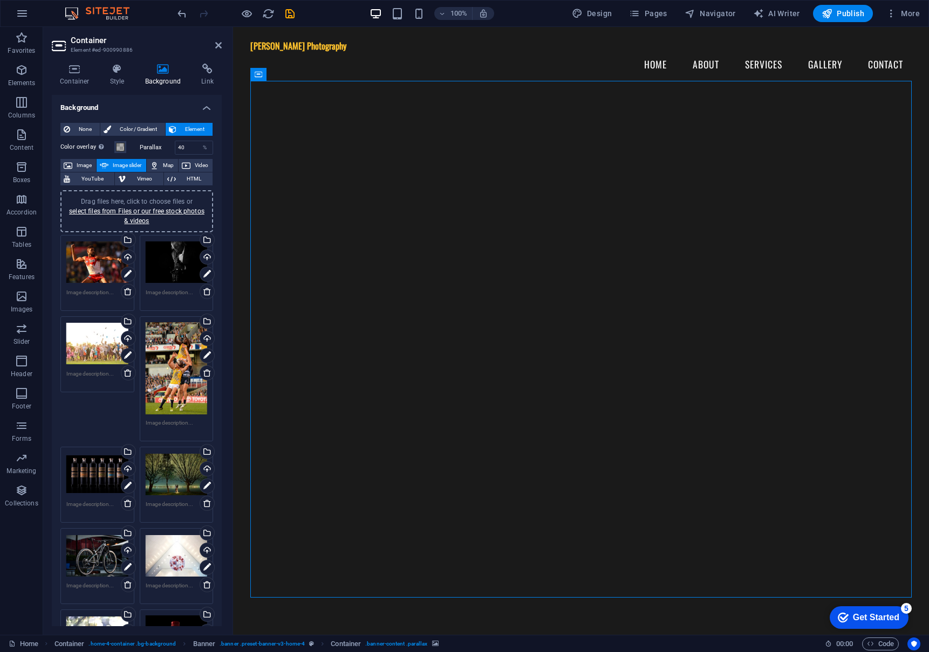
scroll to position [0, 0]
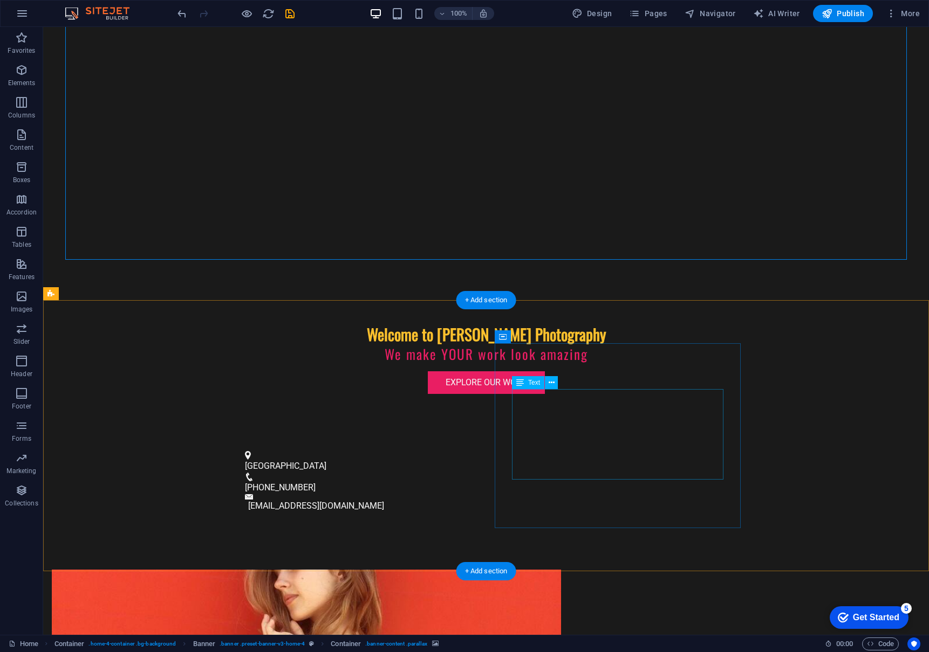
scroll to position [439, 0]
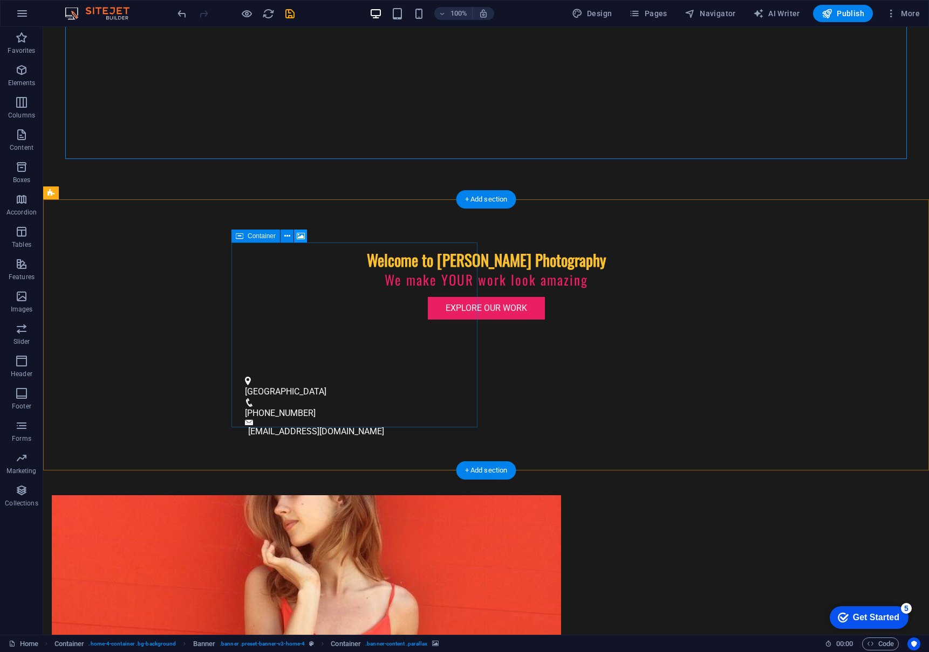
click at [300, 234] on icon at bounding box center [301, 236] width 8 height 11
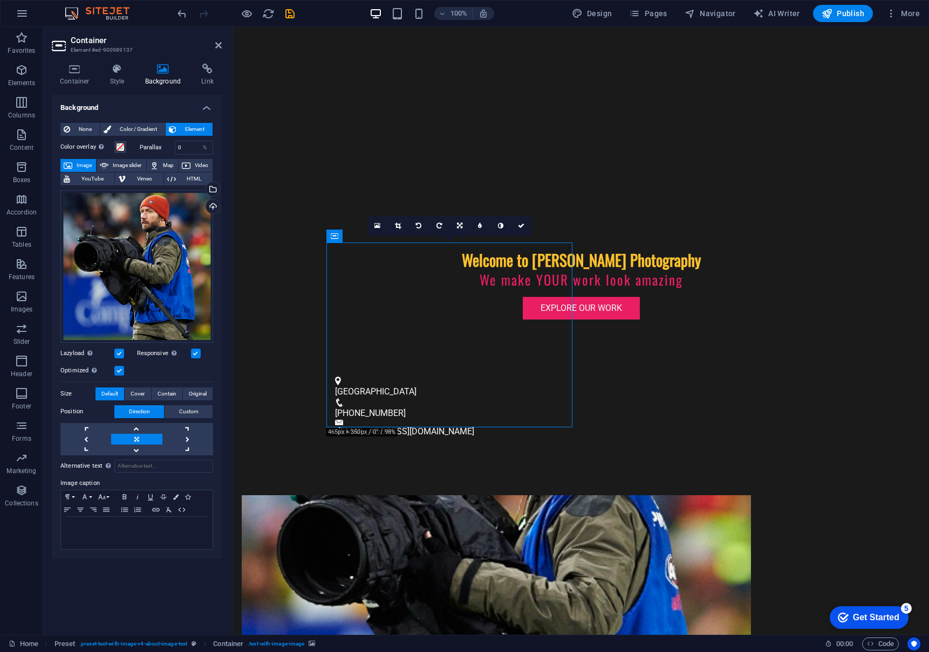
drag, startPoint x: 443, startPoint y: 351, endPoint x: 443, endPoint y: 374, distance: 23.7
click at [443, 496] on figure at bounding box center [496, 588] width 509 height 185
click at [135, 430] on link at bounding box center [136, 428] width 51 height 11
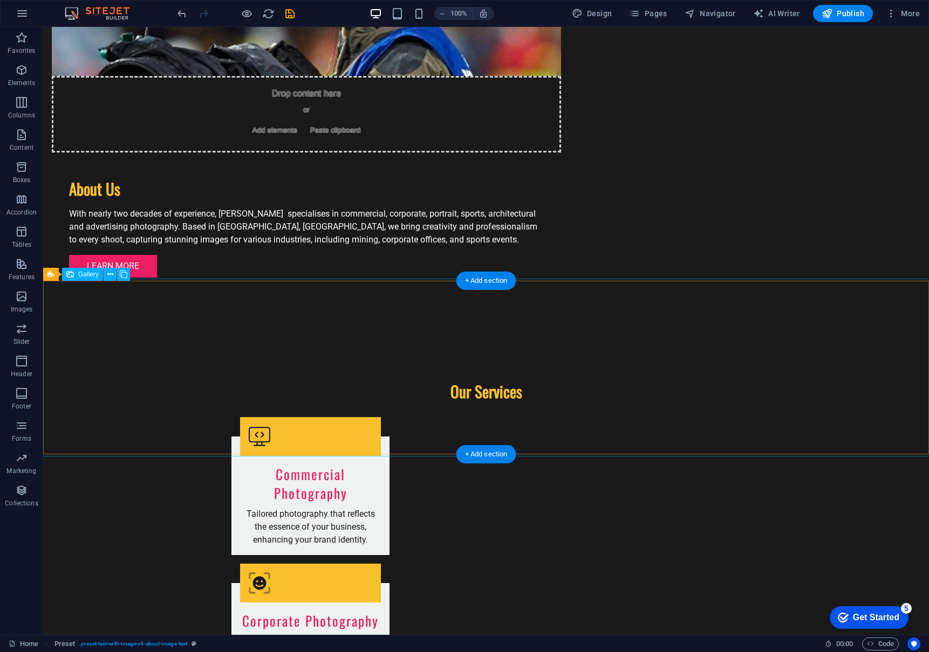
scroll to position [1045, 0]
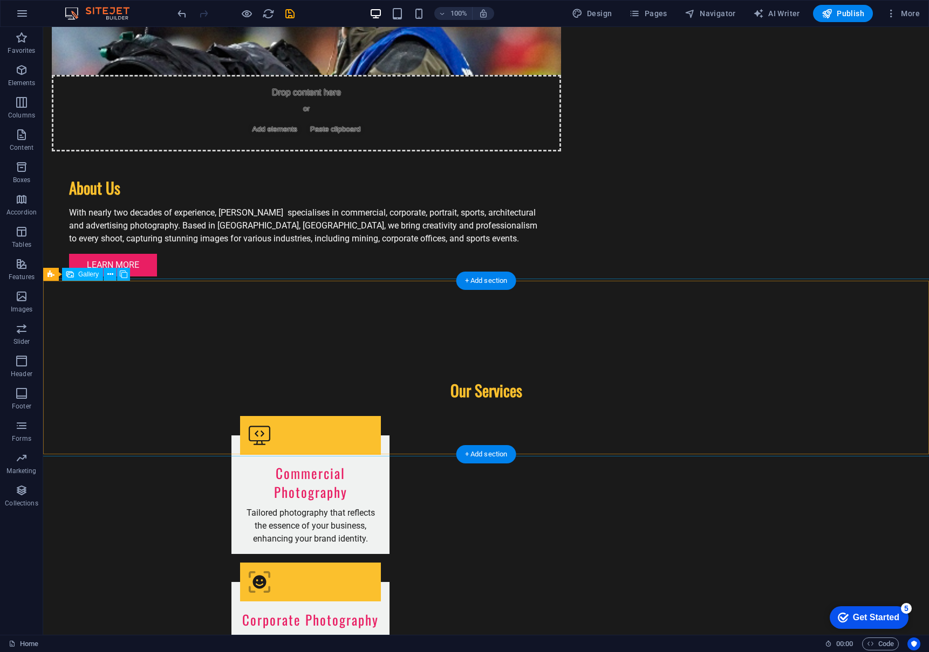
click at [89, 276] on span "Gallery" at bounding box center [88, 274] width 20 height 6
click at [77, 273] on div "Gallery" at bounding box center [82, 274] width 41 height 13
select select "px"
